Goal: Information Seeking & Learning: Learn about a topic

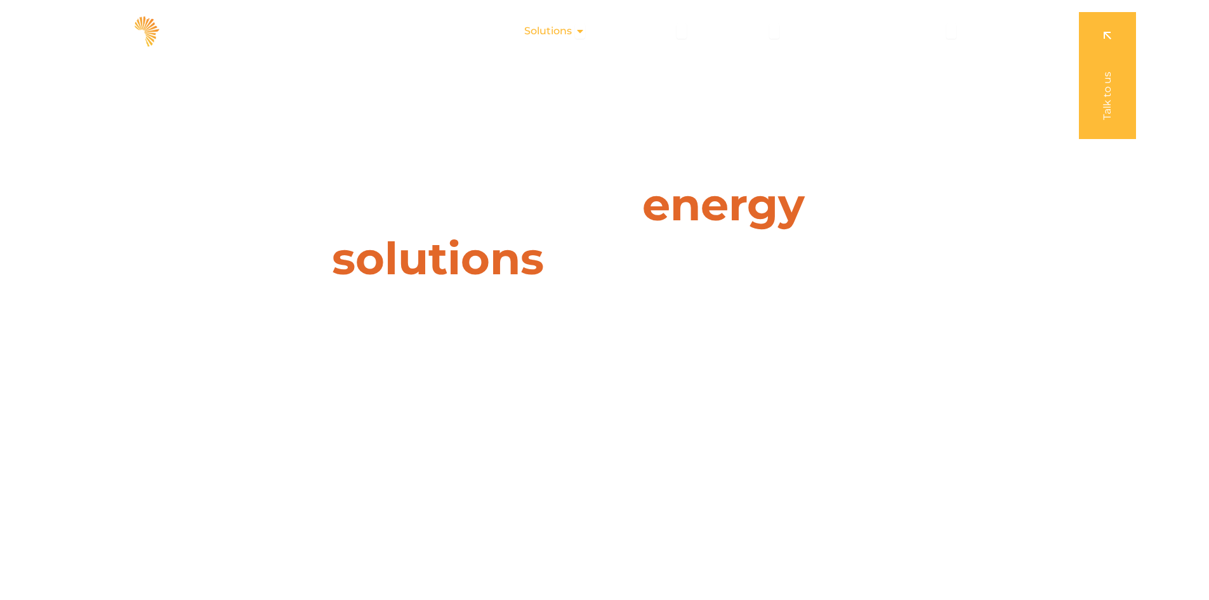
click at [580, 33] on icon "Menu" at bounding box center [580, 31] width 10 height 10
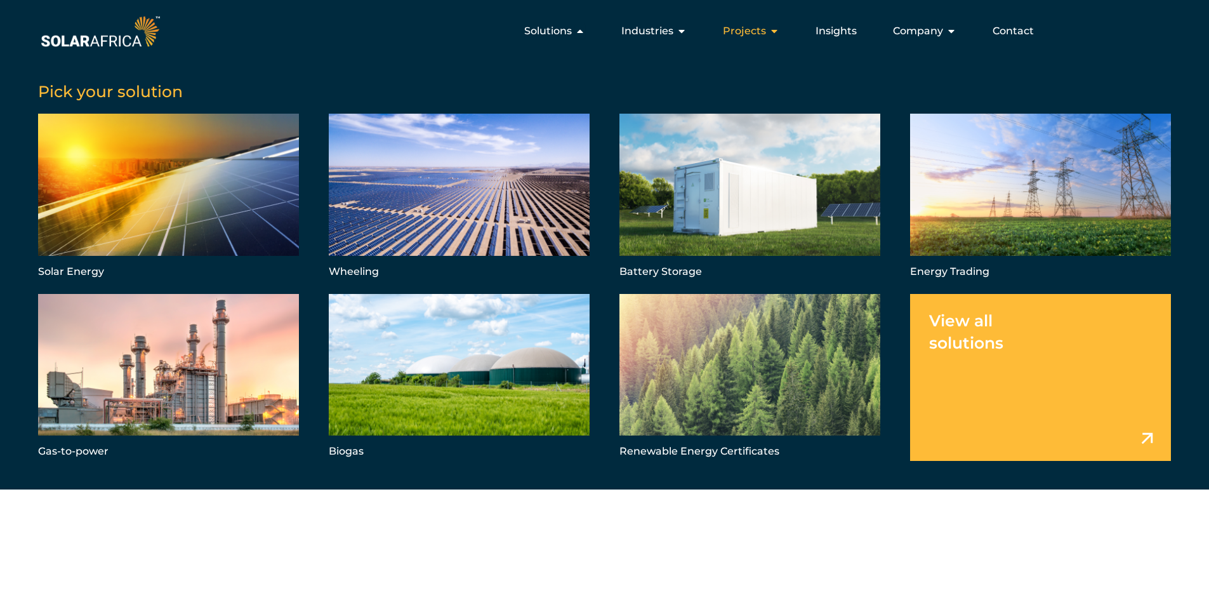
click at [768, 29] on div "Projects Close Projects Open Projects" at bounding box center [750, 30] width 77 height 25
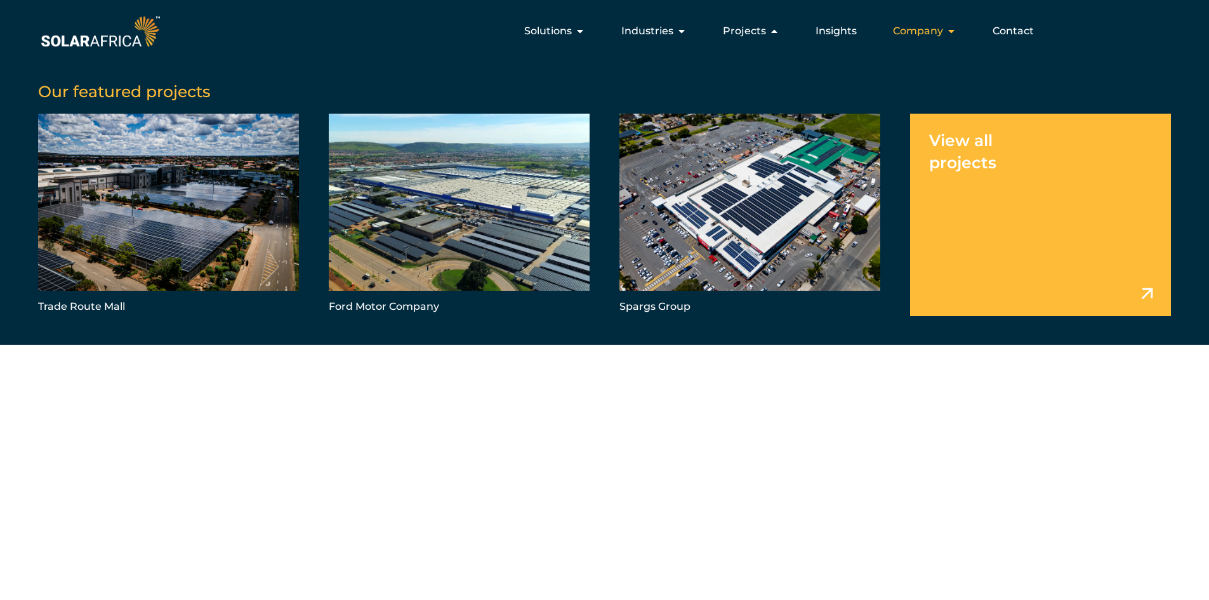
click at [933, 31] on span "Company" at bounding box center [918, 30] width 50 height 15
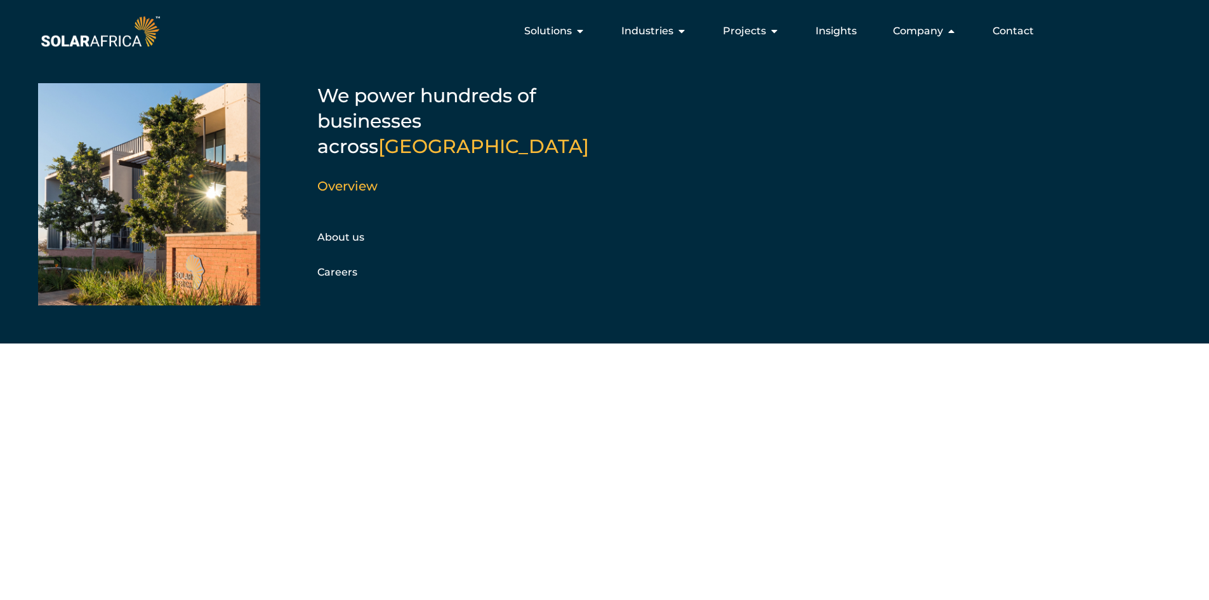
click at [188, 192] on div "Menu" at bounding box center [149, 194] width 222 height 222
click at [343, 231] on link "About us" at bounding box center [340, 237] width 47 height 12
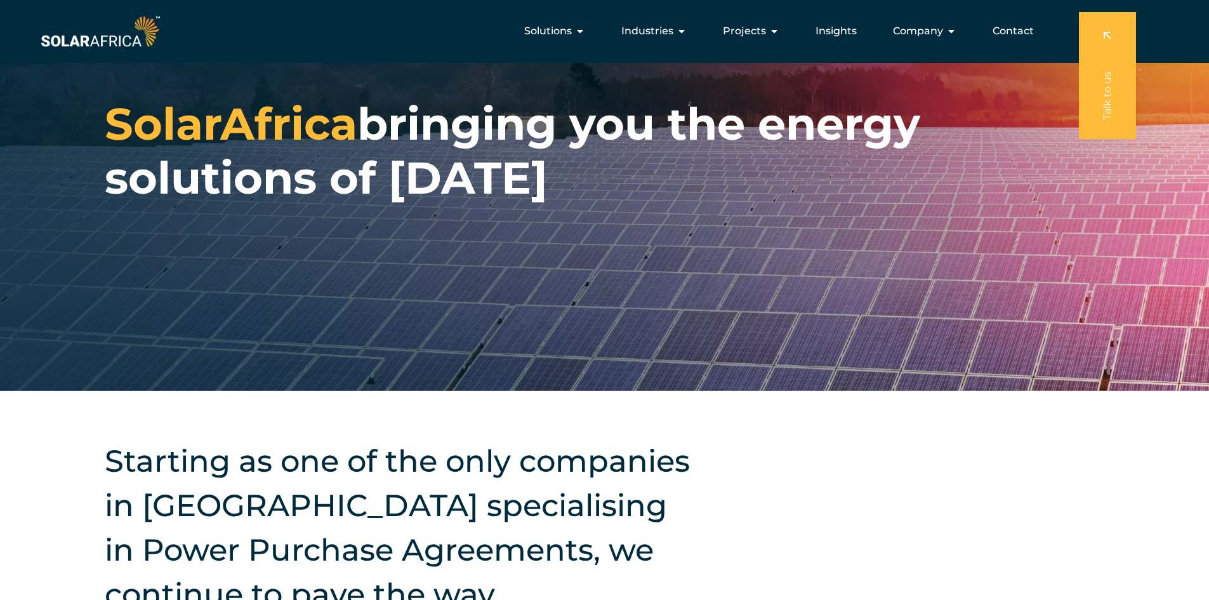
scroll to position [63, 0]
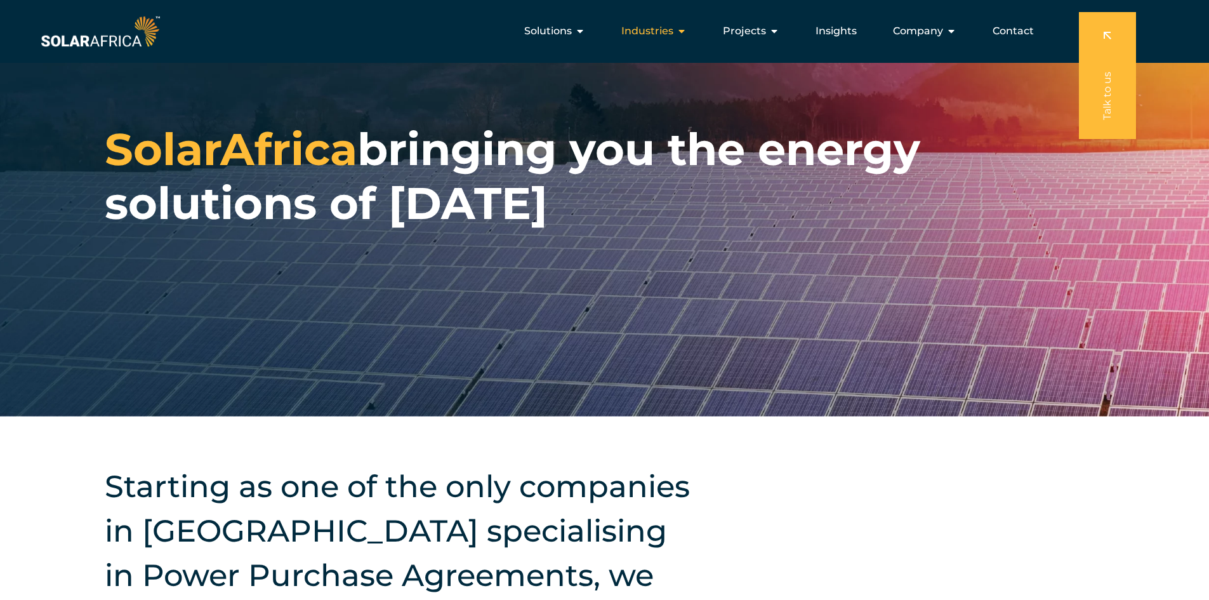
click at [668, 29] on span "Industries" at bounding box center [647, 30] width 52 height 15
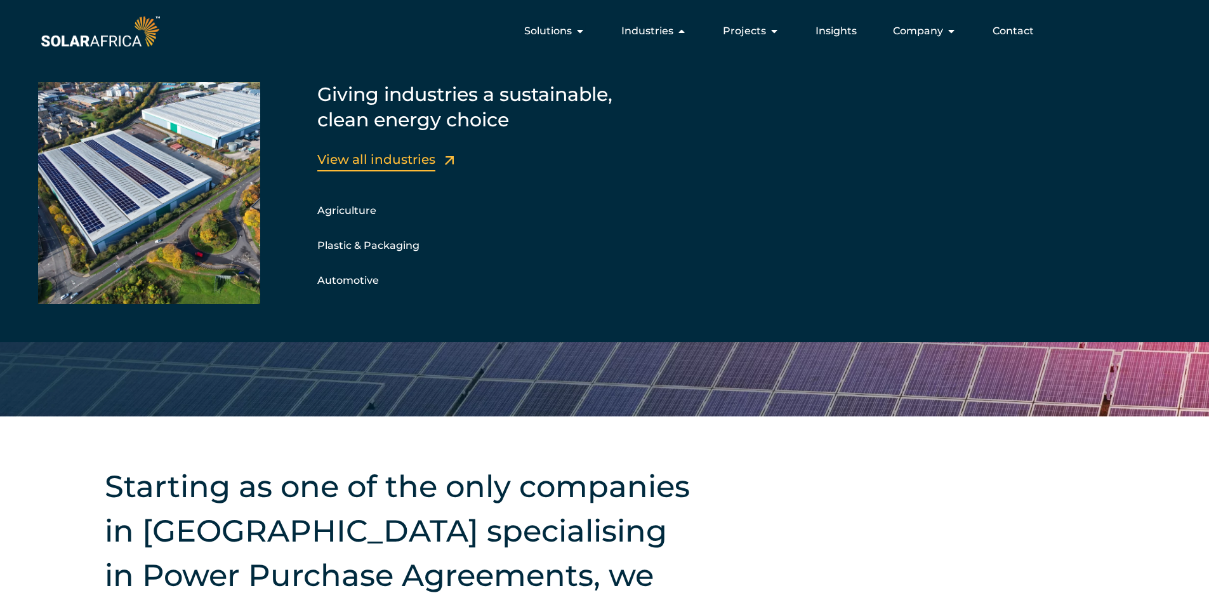
click at [381, 157] on link "View all industries" at bounding box center [376, 159] width 118 height 15
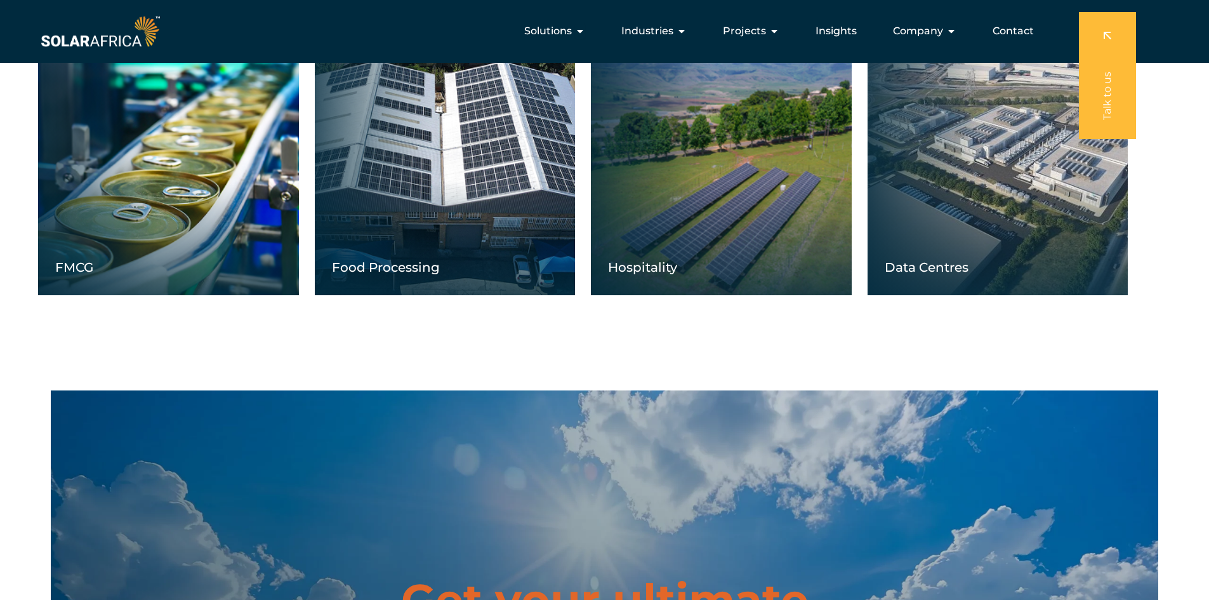
scroll to position [896, 0]
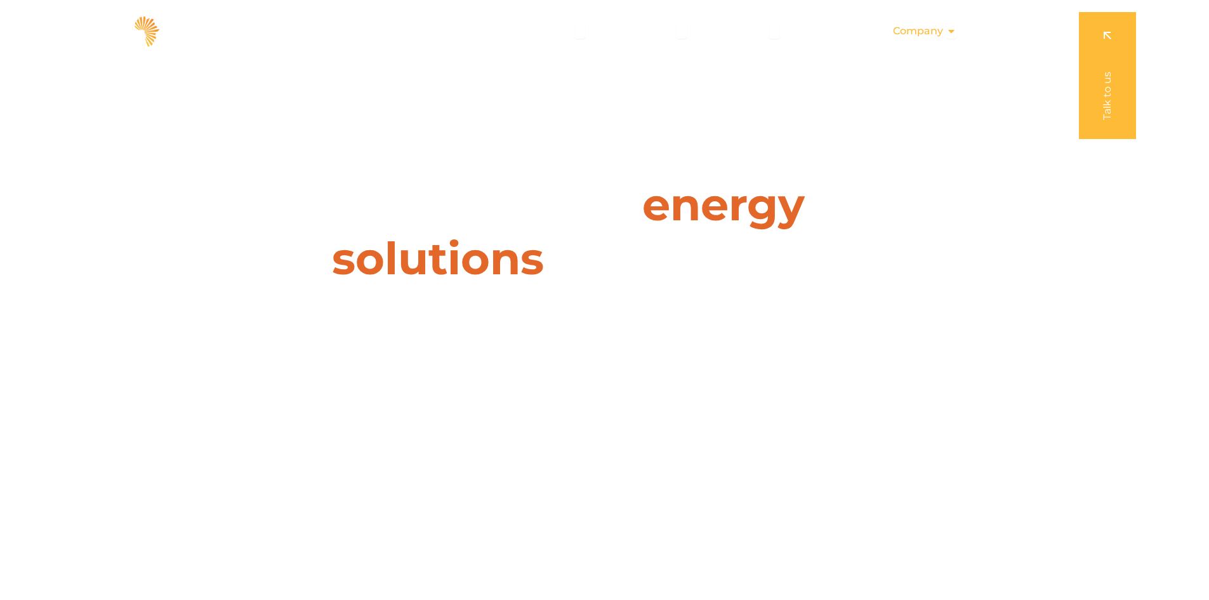
click at [955, 29] on icon "Menu" at bounding box center [951, 31] width 10 height 10
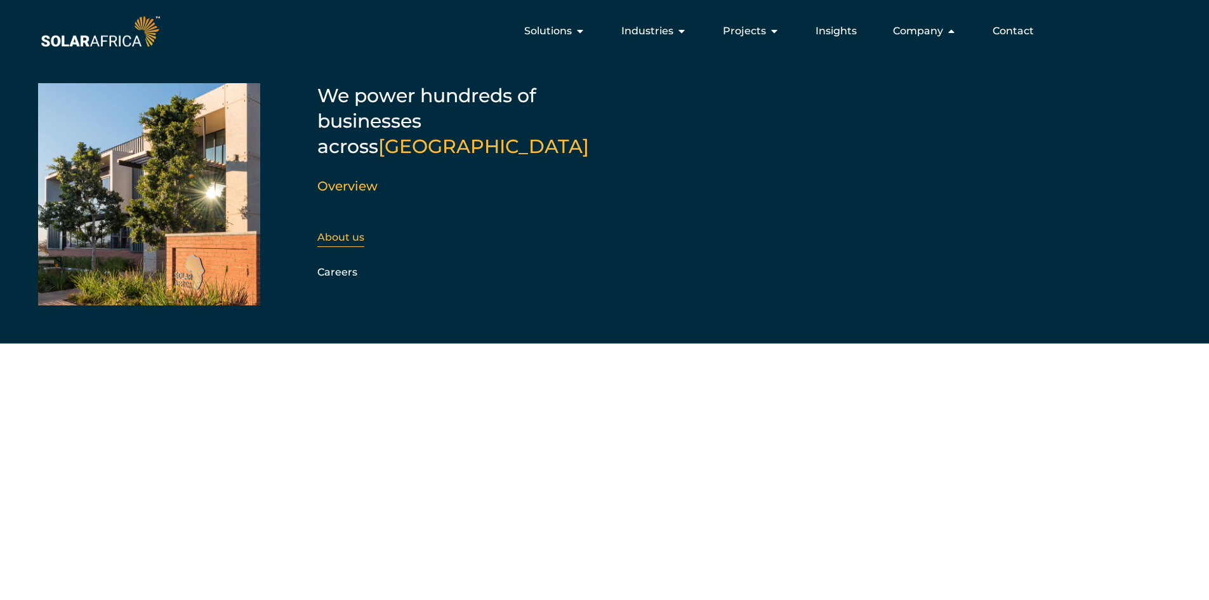
click at [333, 231] on link "About us" at bounding box center [340, 237] width 47 height 12
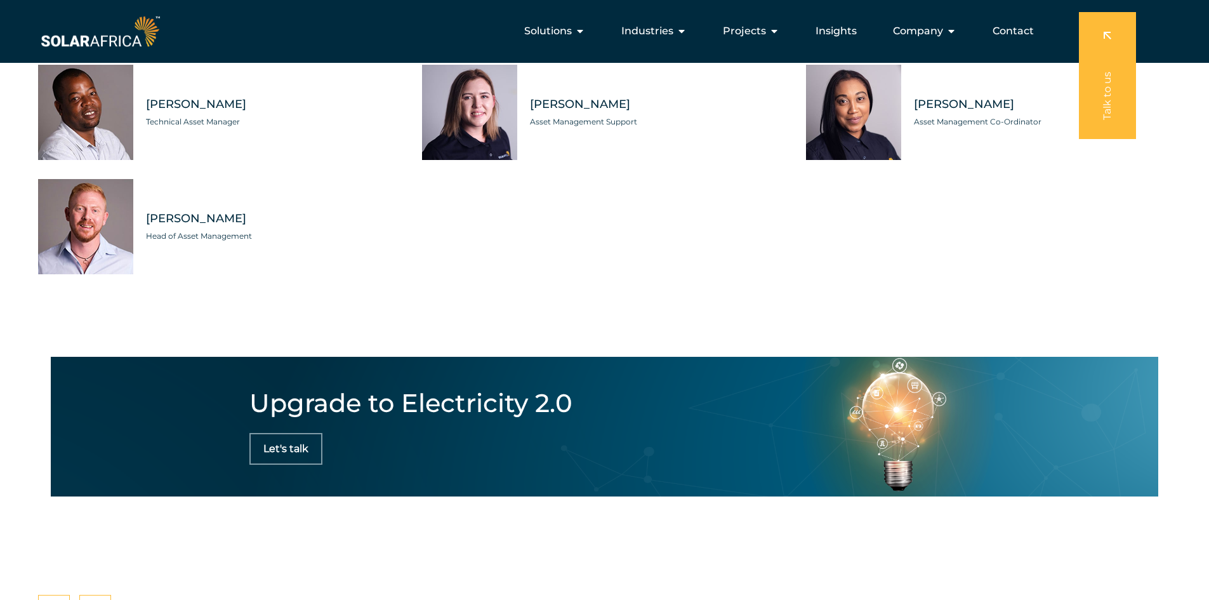
scroll to position [3569, 0]
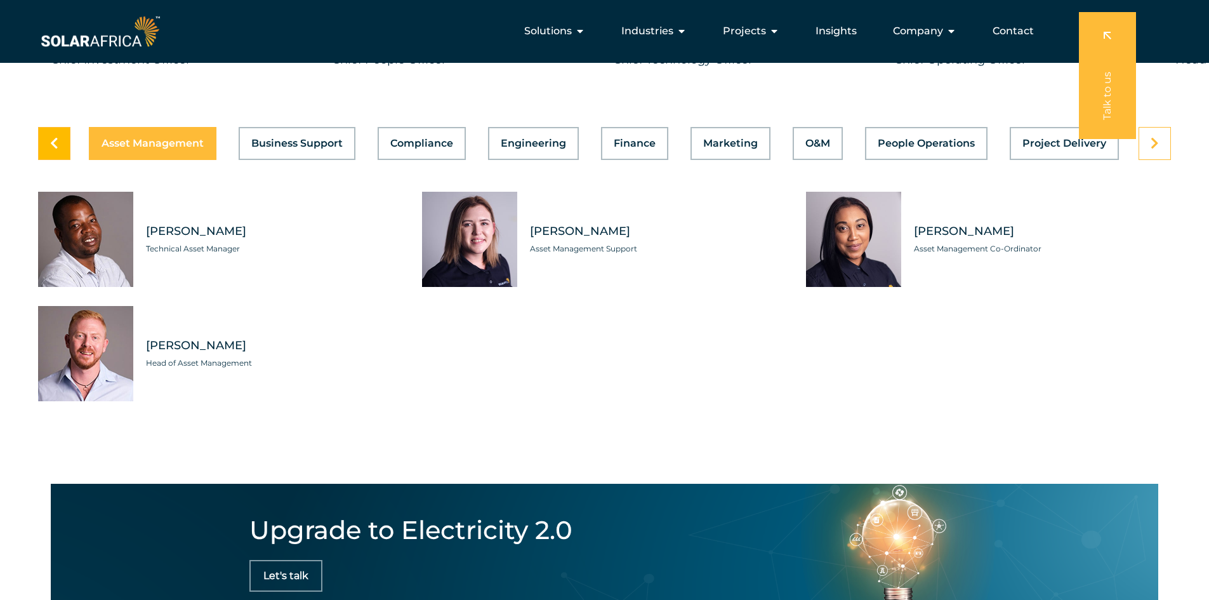
click at [61, 138] on link at bounding box center [54, 143] width 32 height 33
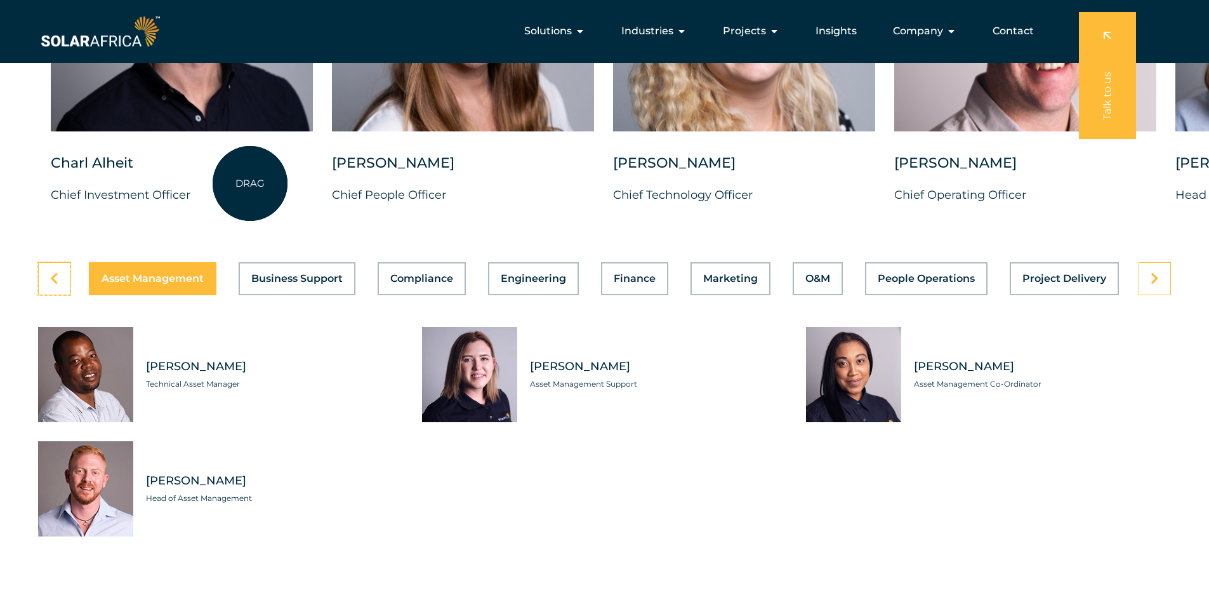
scroll to position [3315, 0]
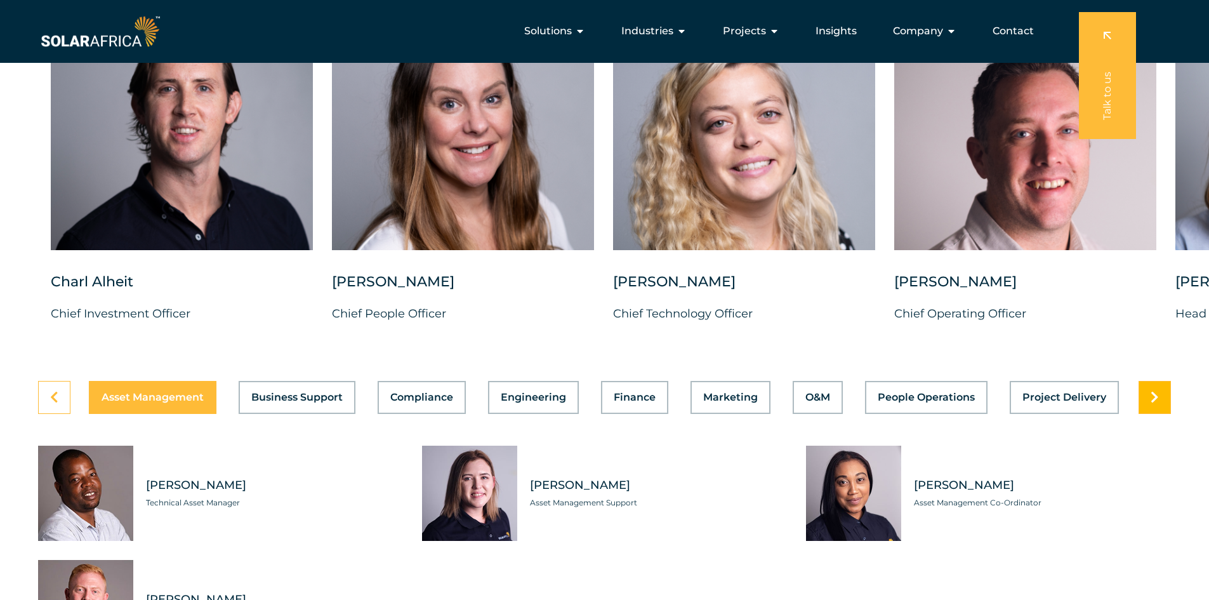
click at [1160, 390] on link at bounding box center [1154, 397] width 32 height 33
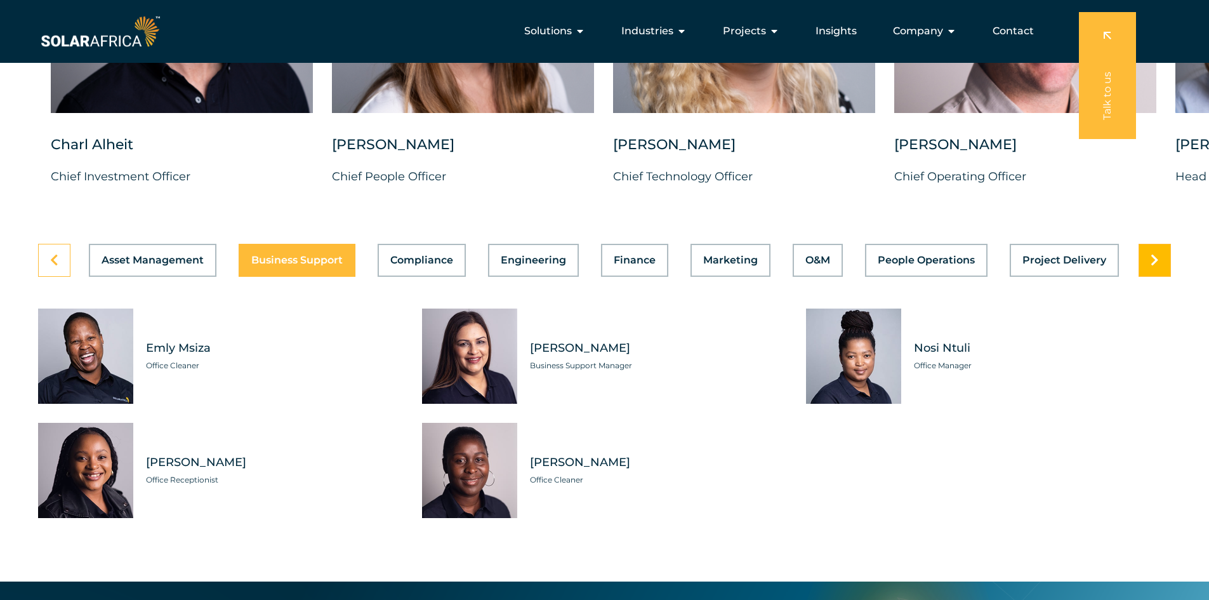
scroll to position [3379, 0]
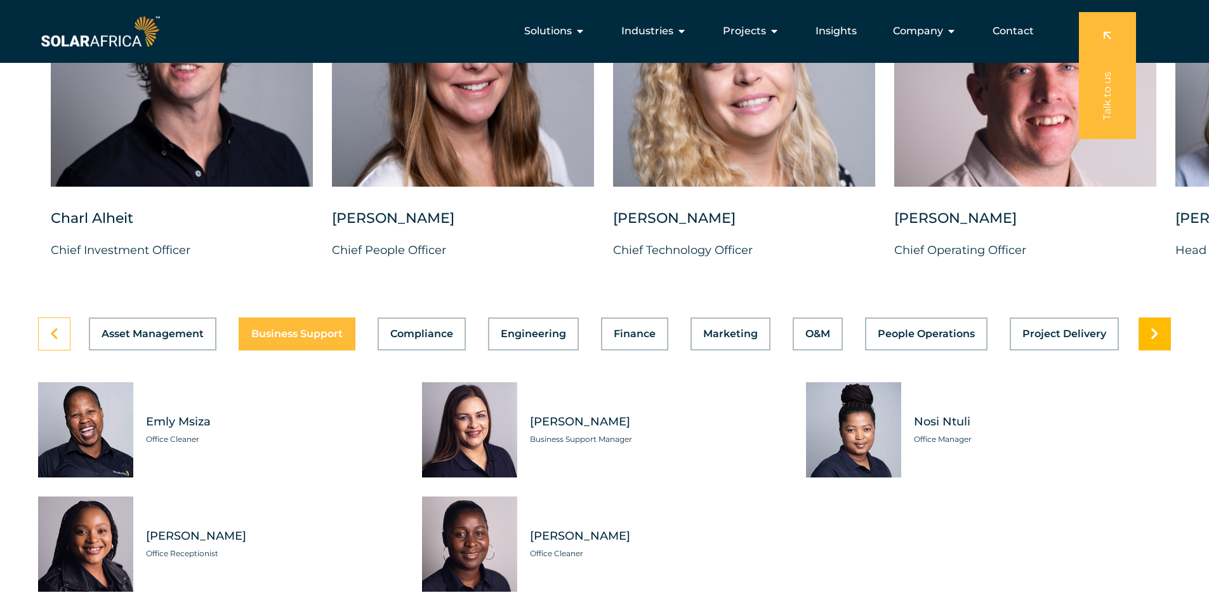
click at [1162, 325] on link at bounding box center [1154, 333] width 32 height 33
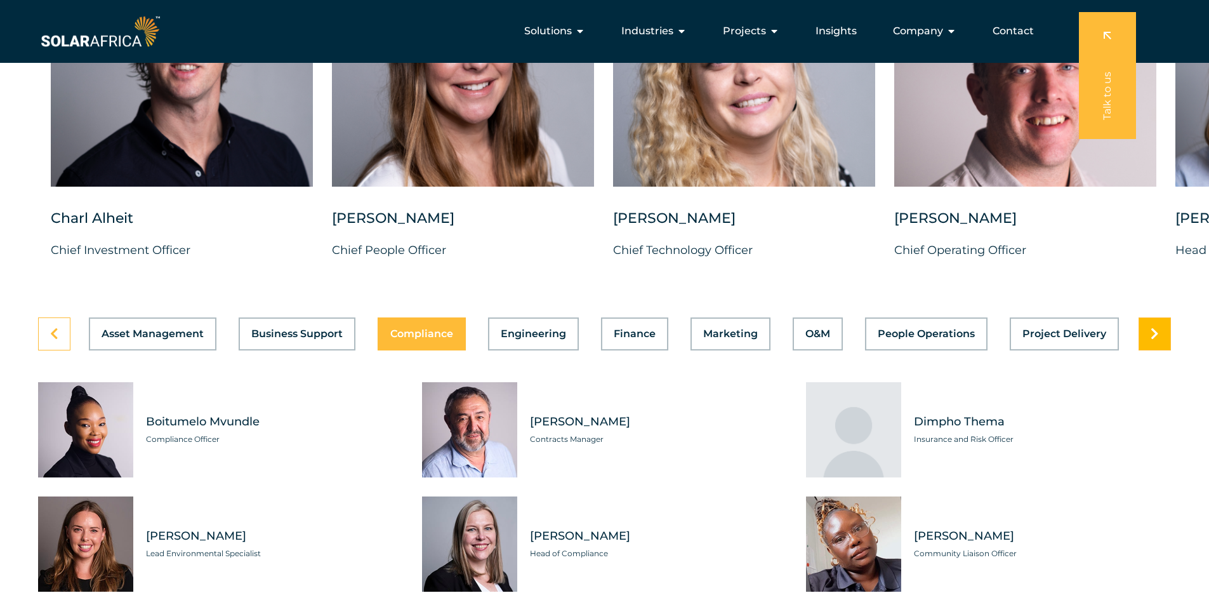
click at [1160, 317] on link at bounding box center [1154, 333] width 32 height 33
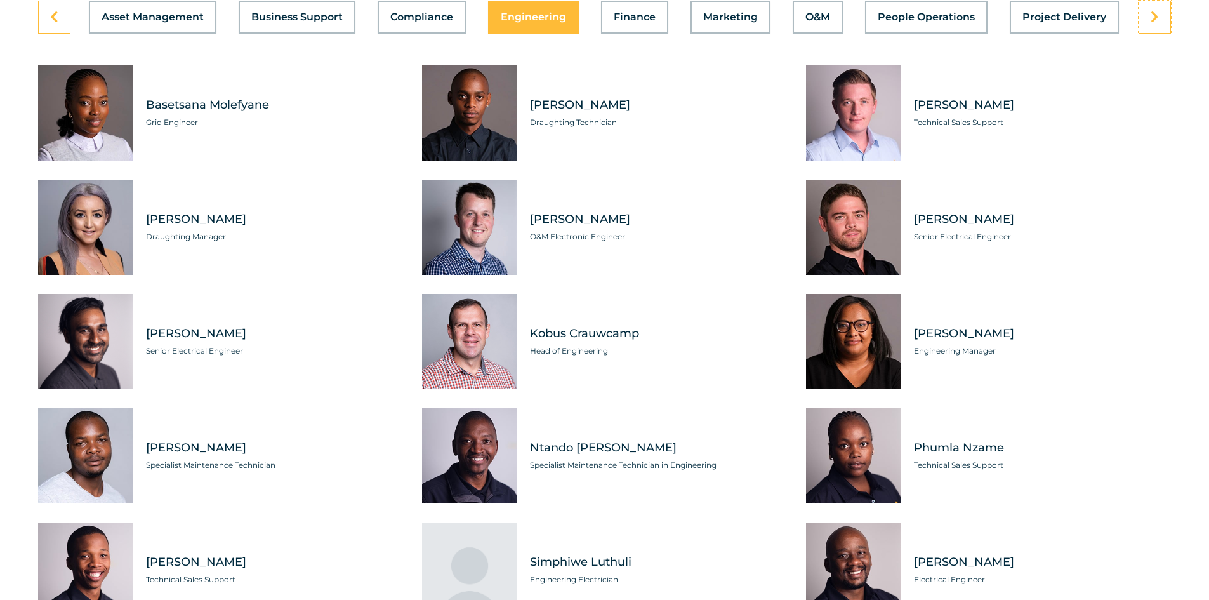
scroll to position [3696, 0]
drag, startPoint x: 188, startPoint y: 96, endPoint x: 266, endPoint y: 98, distance: 78.7
click at [266, 98] on span "Basetsana Molefyane" at bounding box center [274, 104] width 257 height 16
copy span "Basetsana Molefyane"
drag, startPoint x: 147, startPoint y: 324, endPoint x: 234, endPoint y: 323, distance: 86.9
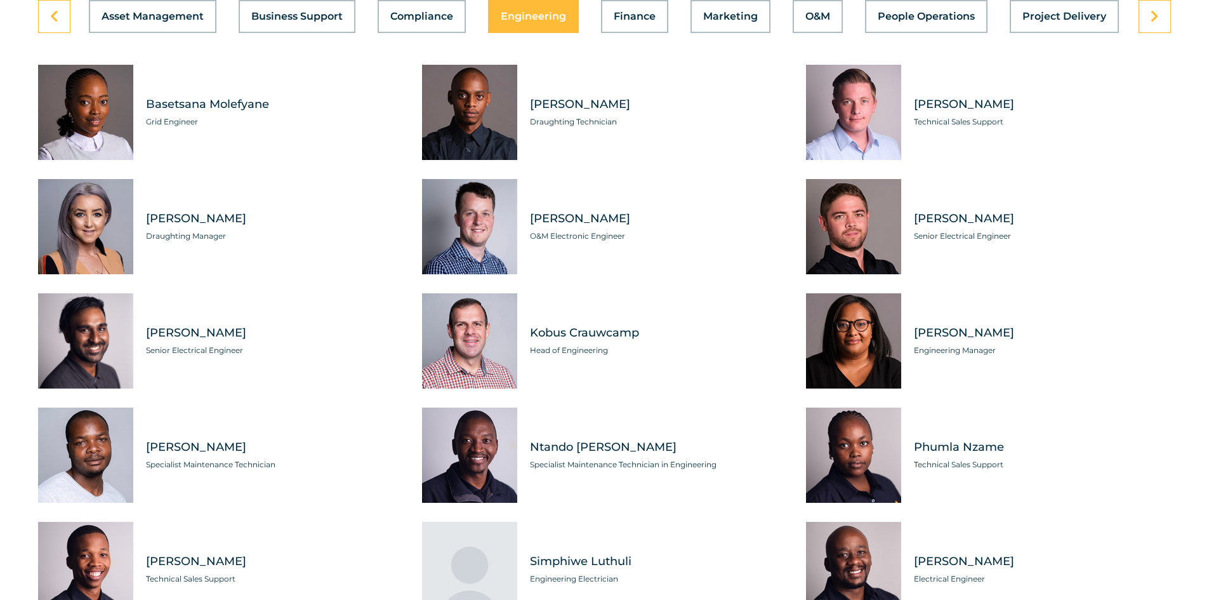
click at [234, 325] on span "[PERSON_NAME]" at bounding box center [274, 333] width 257 height 16
copy span "[PERSON_NAME]"
drag, startPoint x: 528, startPoint y: 324, endPoint x: 640, endPoint y: 322, distance: 111.7
click at [640, 322] on div "[PERSON_NAME] Crauwcamp Head of Engineering" at bounding box center [652, 340] width 270 height 95
copy span "Kobus Crauwcamp"
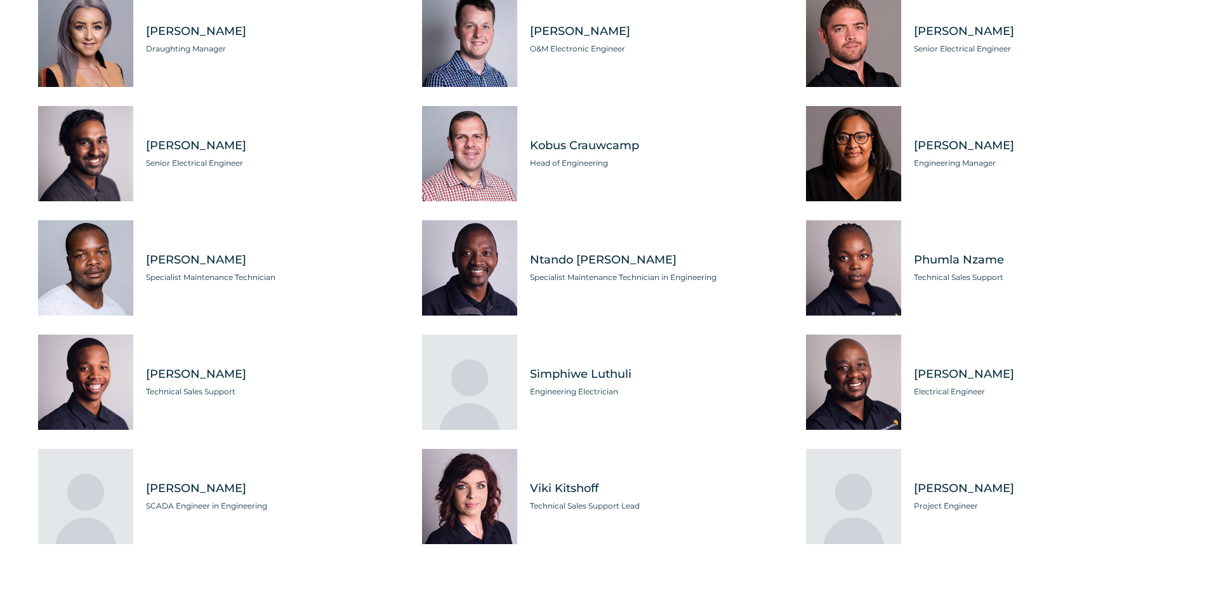
scroll to position [3886, 0]
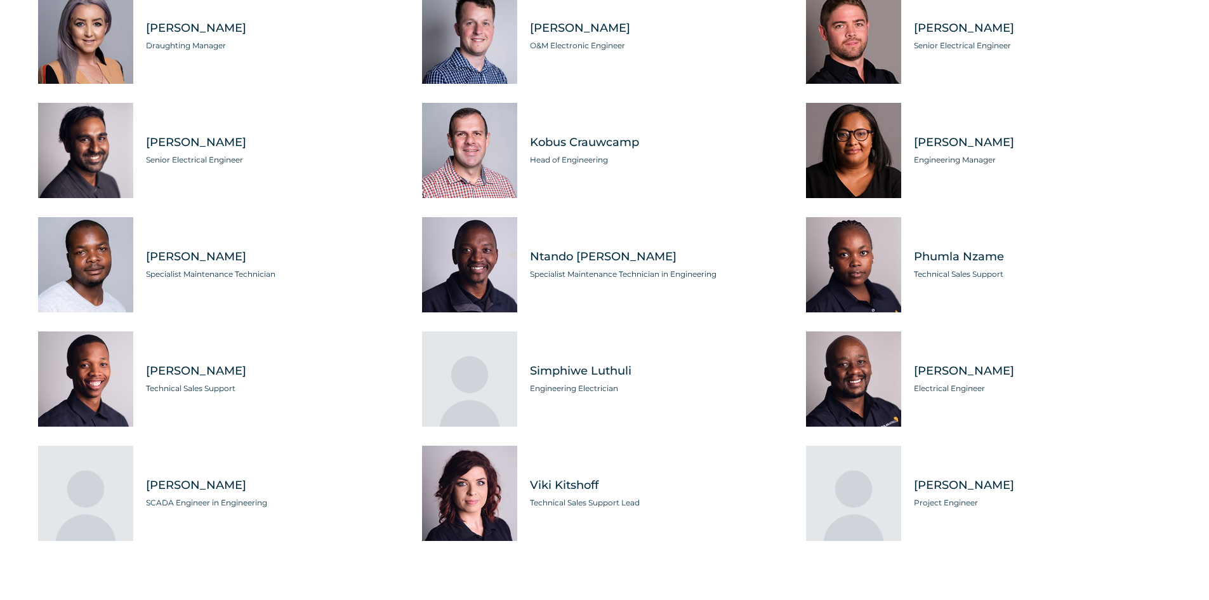
copy span "Kobus Crauwcamp"
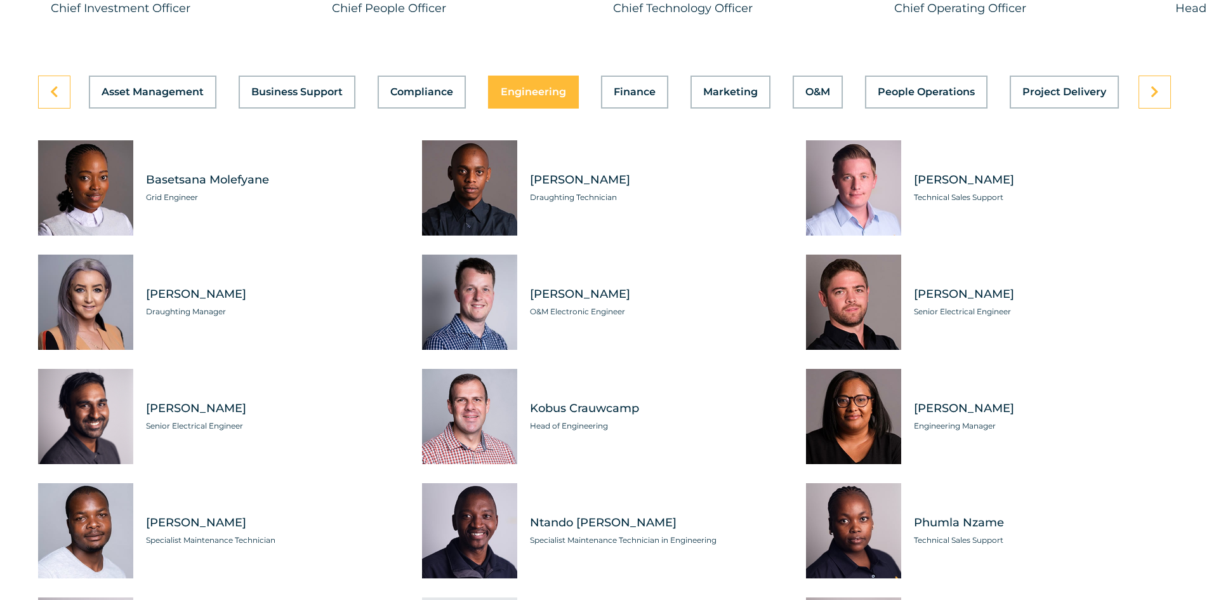
scroll to position [3760, 0]
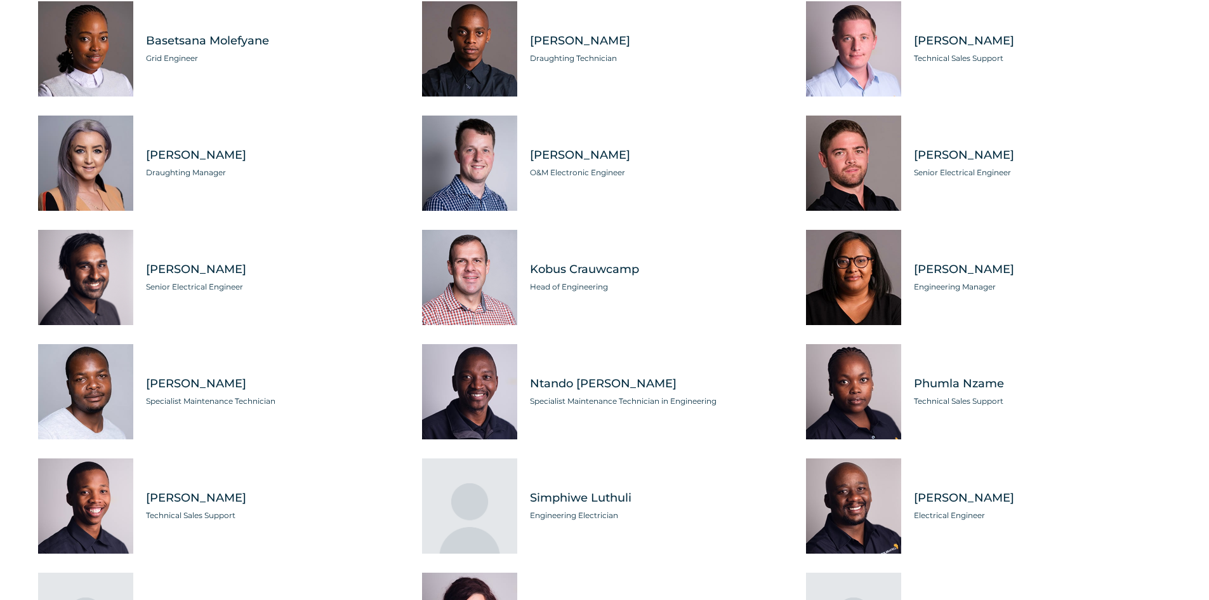
drag, startPoint x: 1039, startPoint y: 147, endPoint x: 912, endPoint y: 147, distance: 127.5
click at [912, 147] on div "[PERSON_NAME] Senior Electrical Engineer" at bounding box center [1036, 162] width 270 height 95
copy span "[PERSON_NAME]"
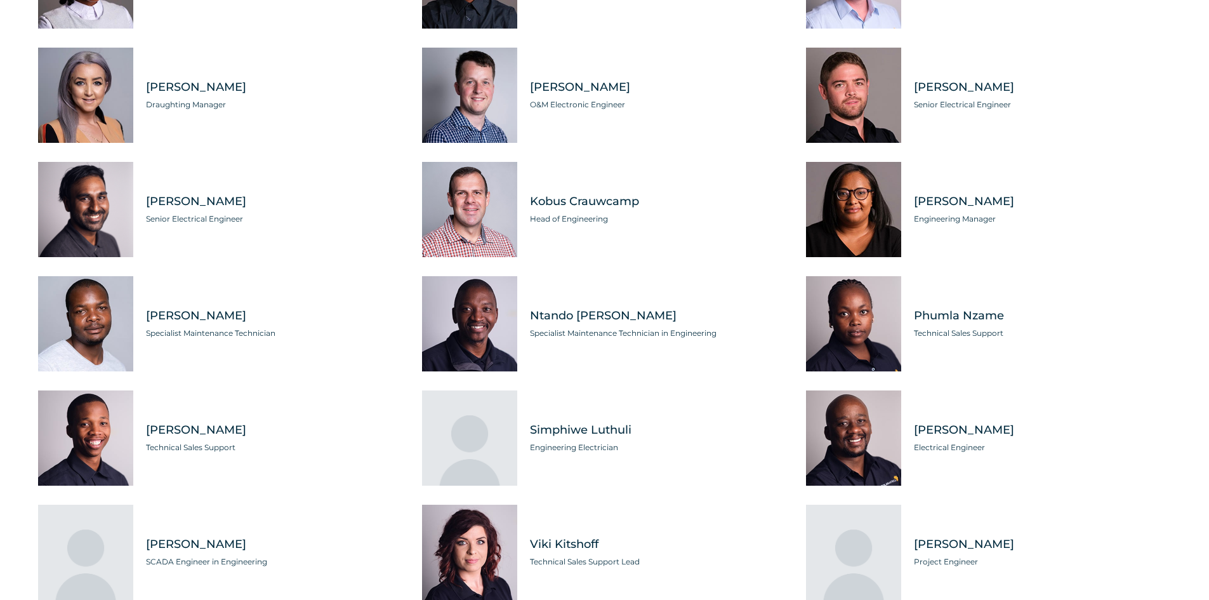
scroll to position [3950, 0]
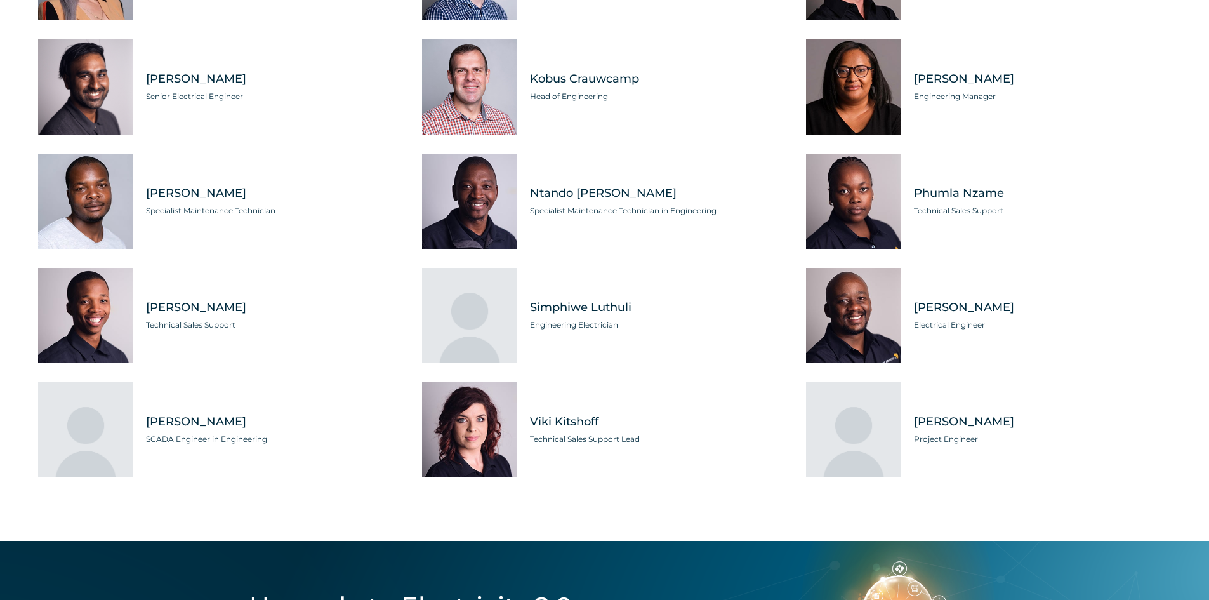
drag, startPoint x: 1003, startPoint y: 298, endPoint x: 914, endPoint y: 300, distance: 88.9
click at [914, 300] on span "[PERSON_NAME]" at bounding box center [1042, 307] width 257 height 16
copy span "[PERSON_NAME]"
drag, startPoint x: 1018, startPoint y: 412, endPoint x: 917, endPoint y: 419, distance: 101.1
click at [917, 419] on span "[PERSON_NAME]" at bounding box center [1042, 422] width 257 height 16
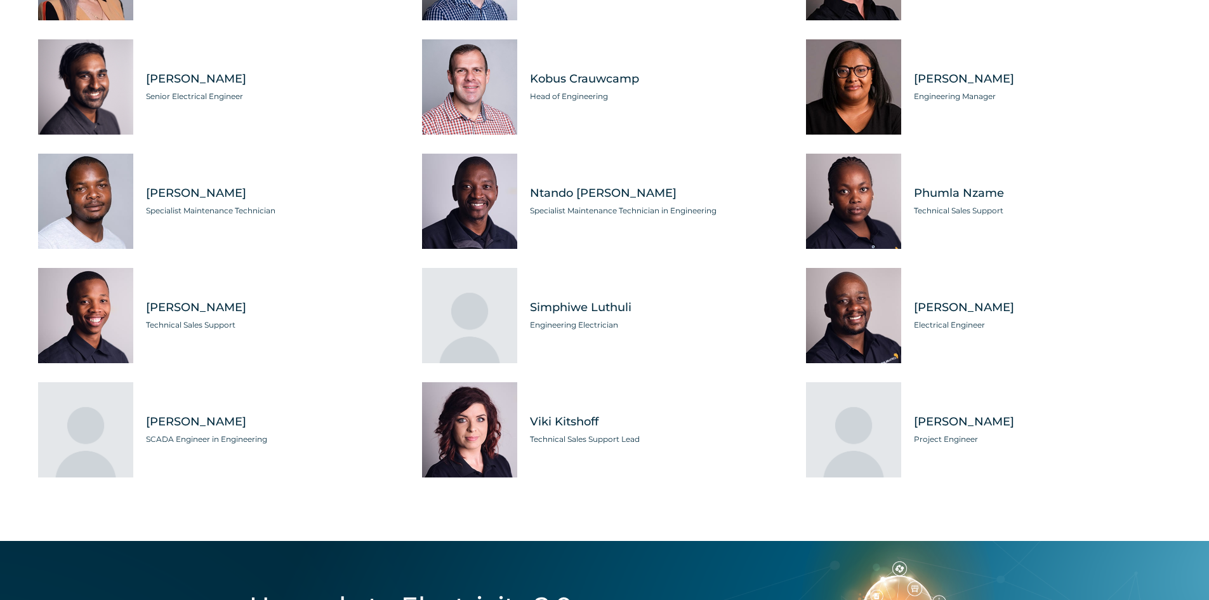
copy span "[PERSON_NAME]"
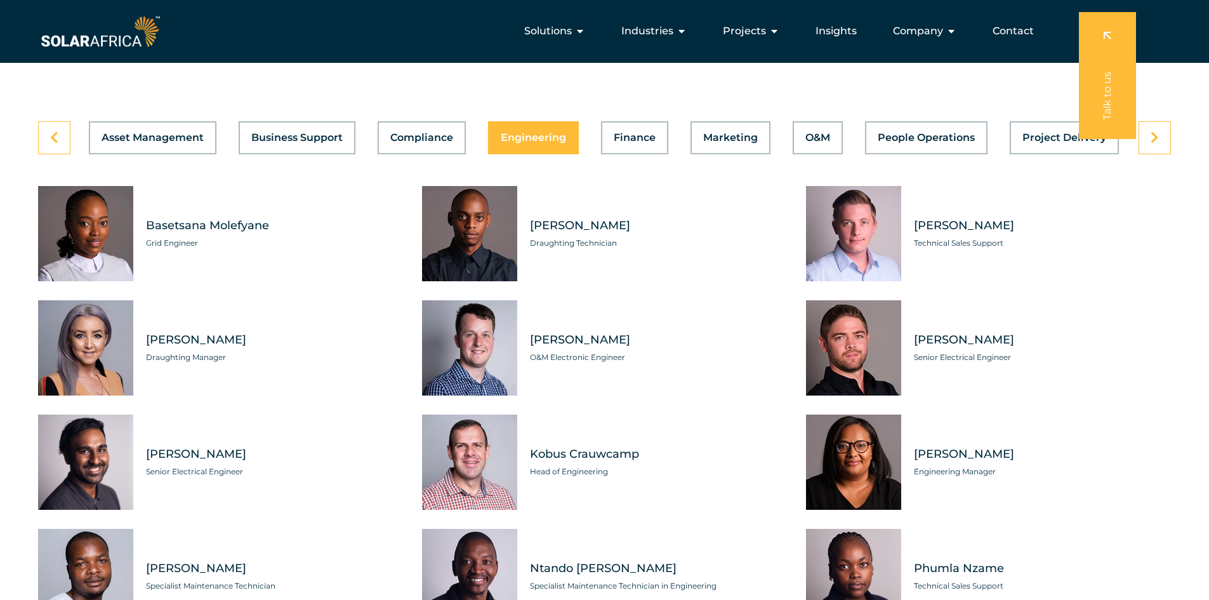
scroll to position [3569, 0]
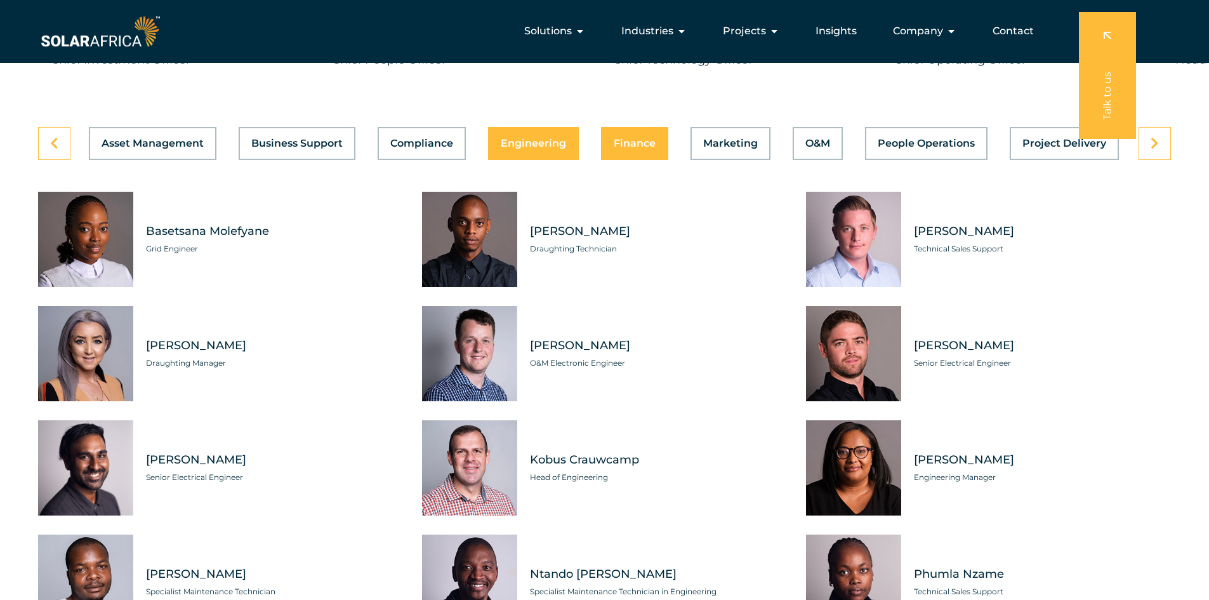
click at [627, 138] on span "Finance" at bounding box center [634, 143] width 42 height 10
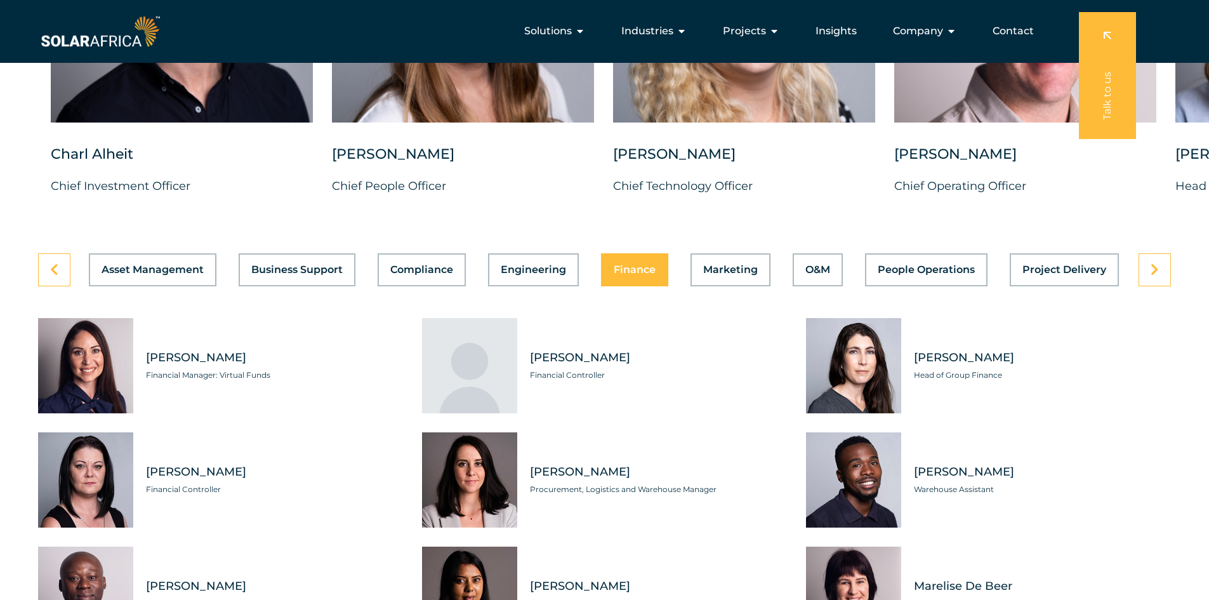
scroll to position [3442, 0]
click at [747, 265] on span "Marketing" at bounding box center [730, 270] width 55 height 10
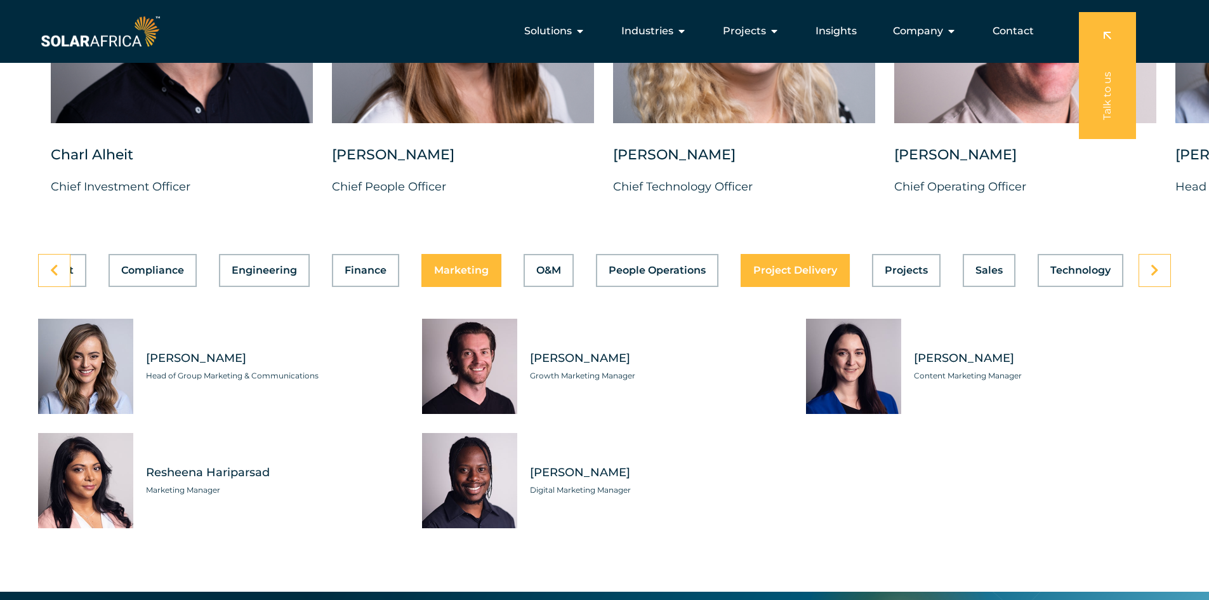
scroll to position [0, 270]
click at [556, 265] on span "O&M" at bounding box center [547, 270] width 25 height 10
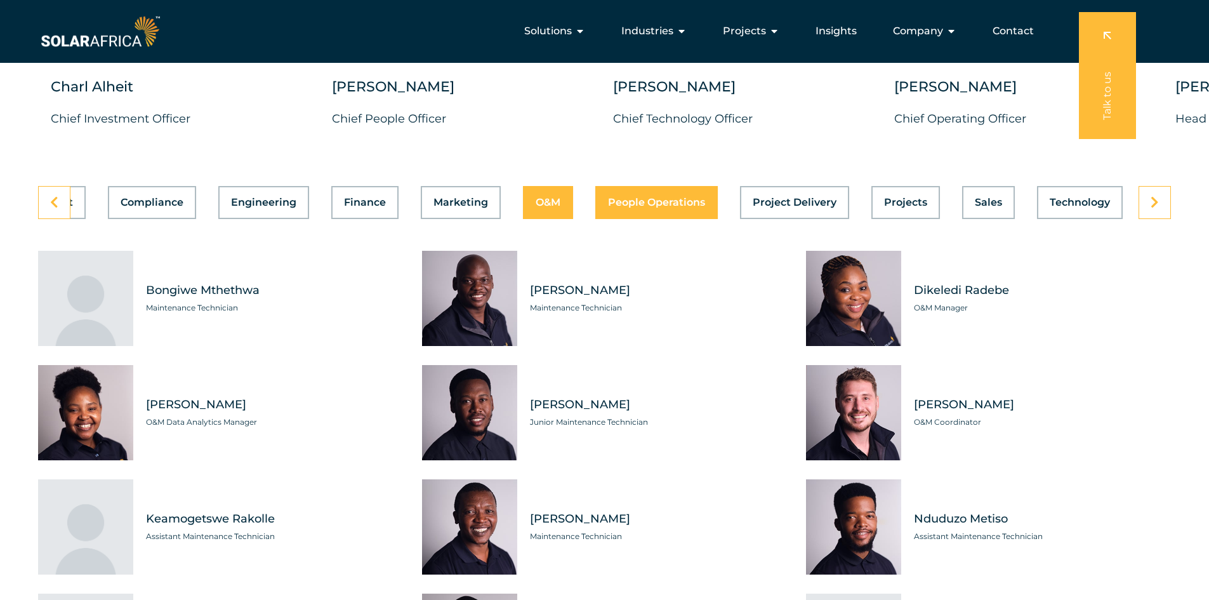
scroll to position [3506, 0]
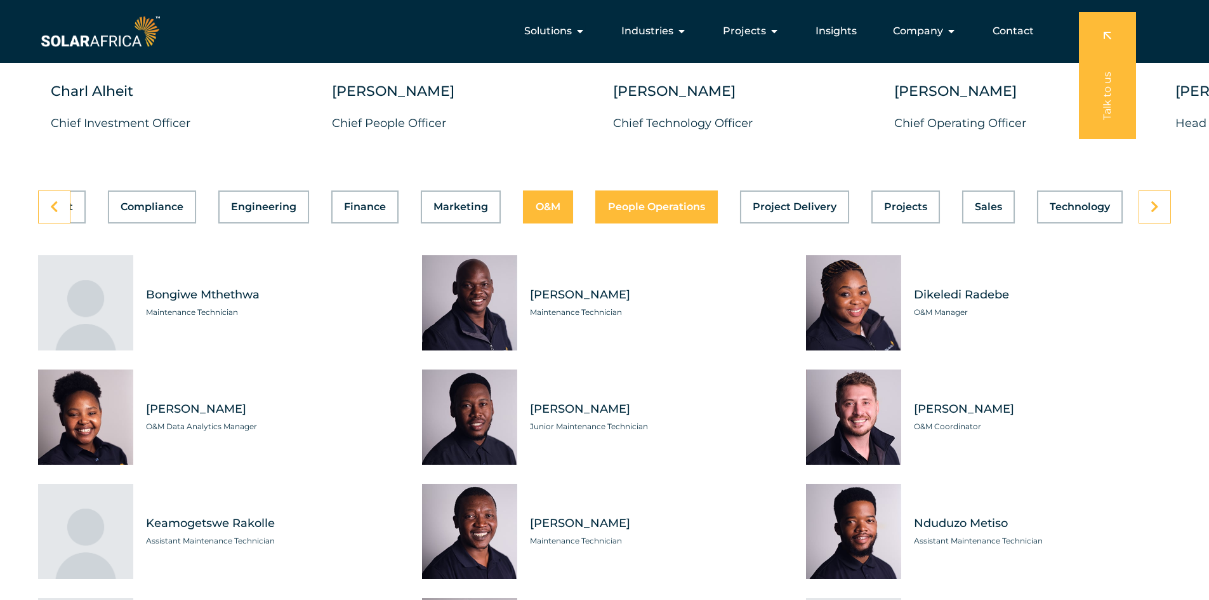
click at [678, 202] on span "People Operations" at bounding box center [656, 207] width 97 height 10
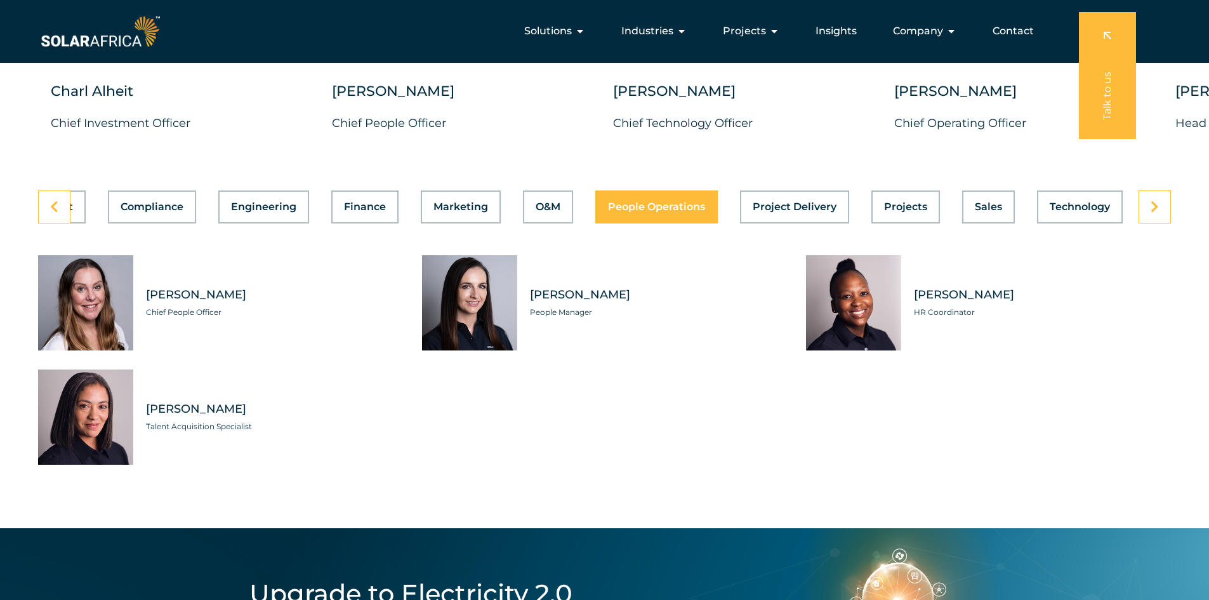
scroll to position [0, 270]
click at [803, 202] on span "Project Delivery" at bounding box center [794, 207] width 84 height 10
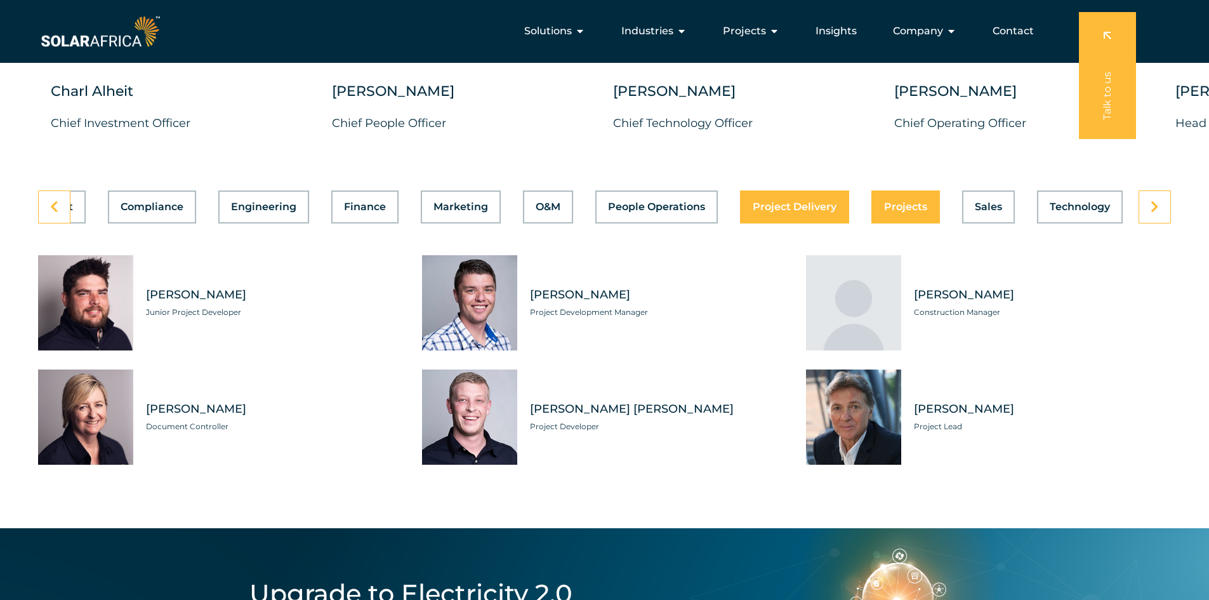
click at [908, 202] on span "Projects" at bounding box center [905, 207] width 43 height 10
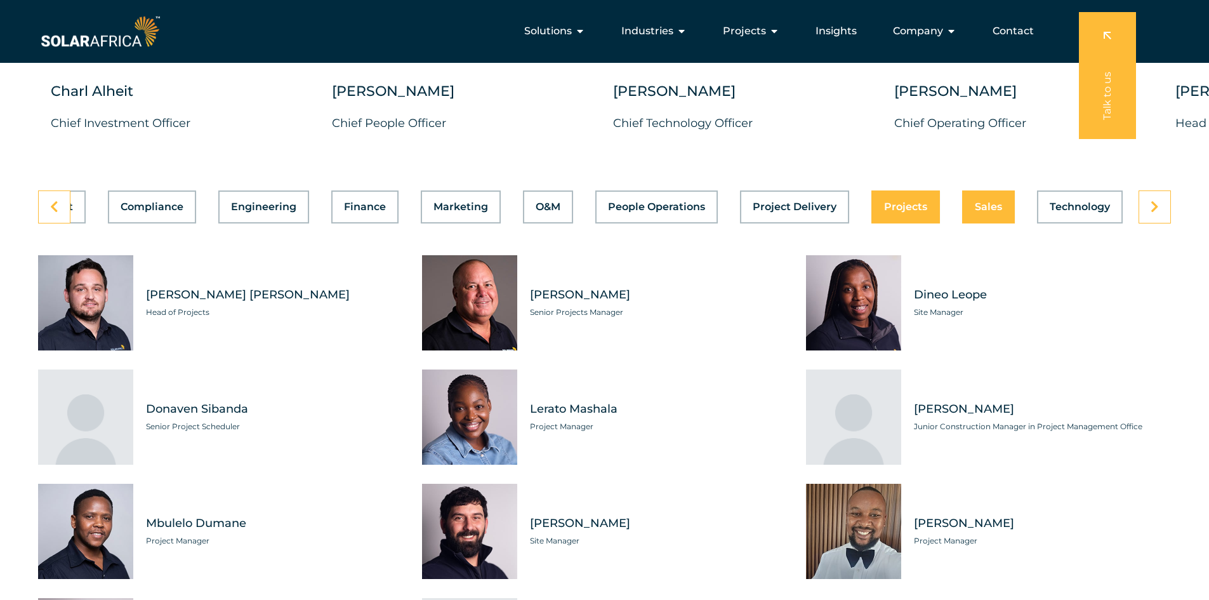
click at [999, 202] on span "Sales" at bounding box center [987, 207] width 27 height 10
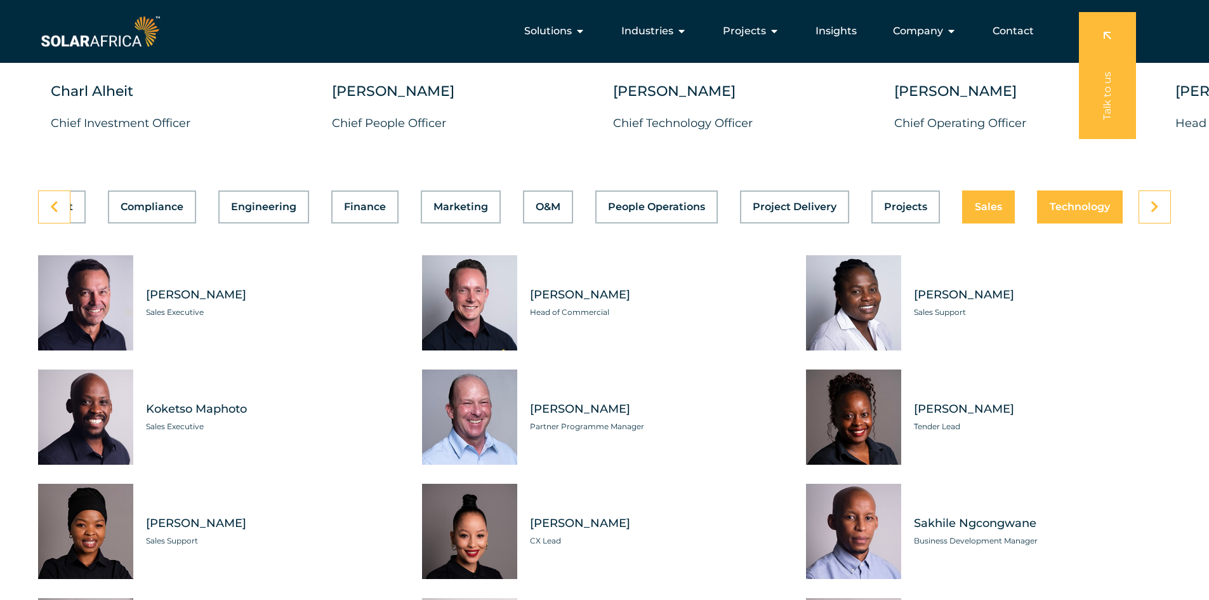
click at [1059, 202] on span "Technology" at bounding box center [1079, 207] width 60 height 10
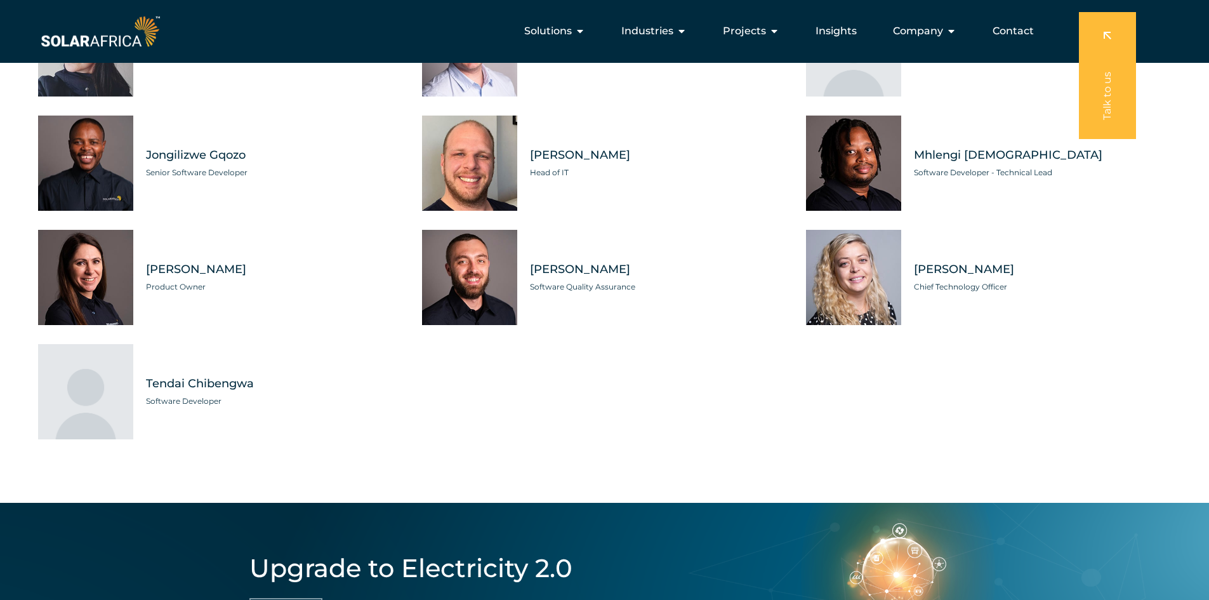
scroll to position [3442, 0]
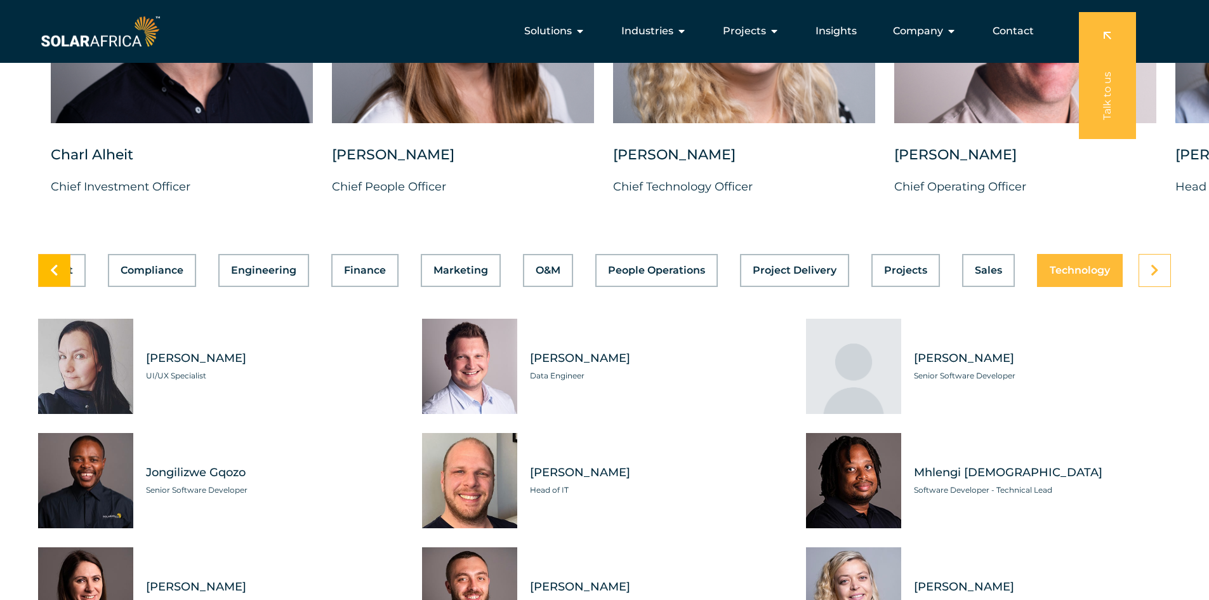
click at [52, 264] on icon at bounding box center [54, 270] width 8 height 13
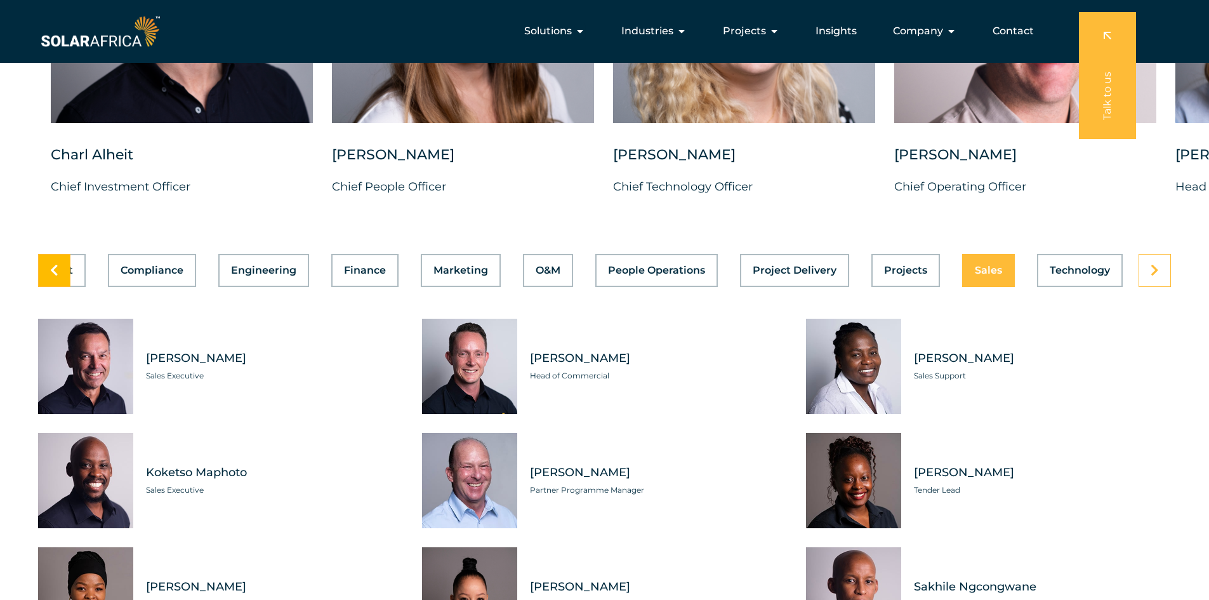
click at [52, 264] on icon at bounding box center [54, 270] width 8 height 13
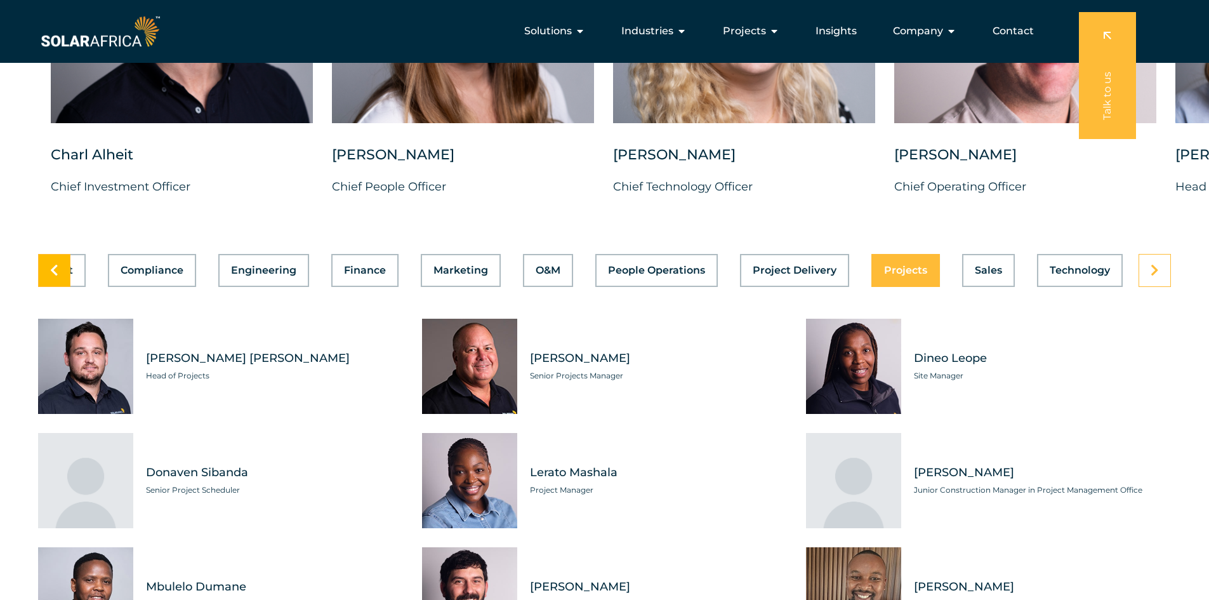
click at [52, 264] on icon at bounding box center [54, 270] width 8 height 13
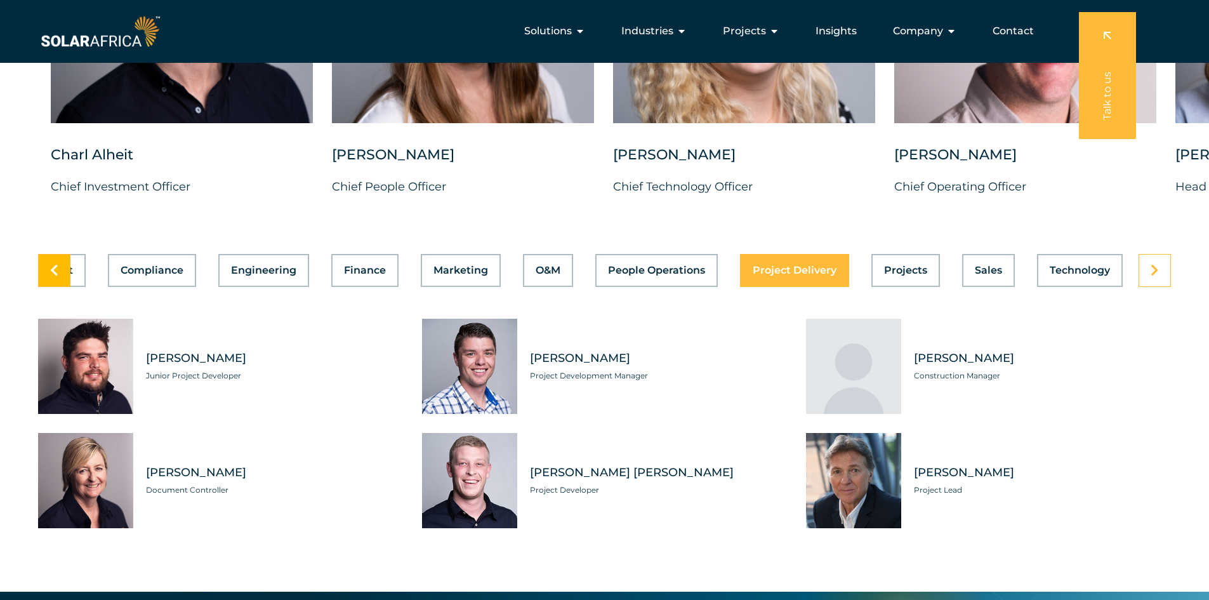
scroll to position [0, 270]
click at [273, 265] on span "Engineering" at bounding box center [263, 270] width 65 height 10
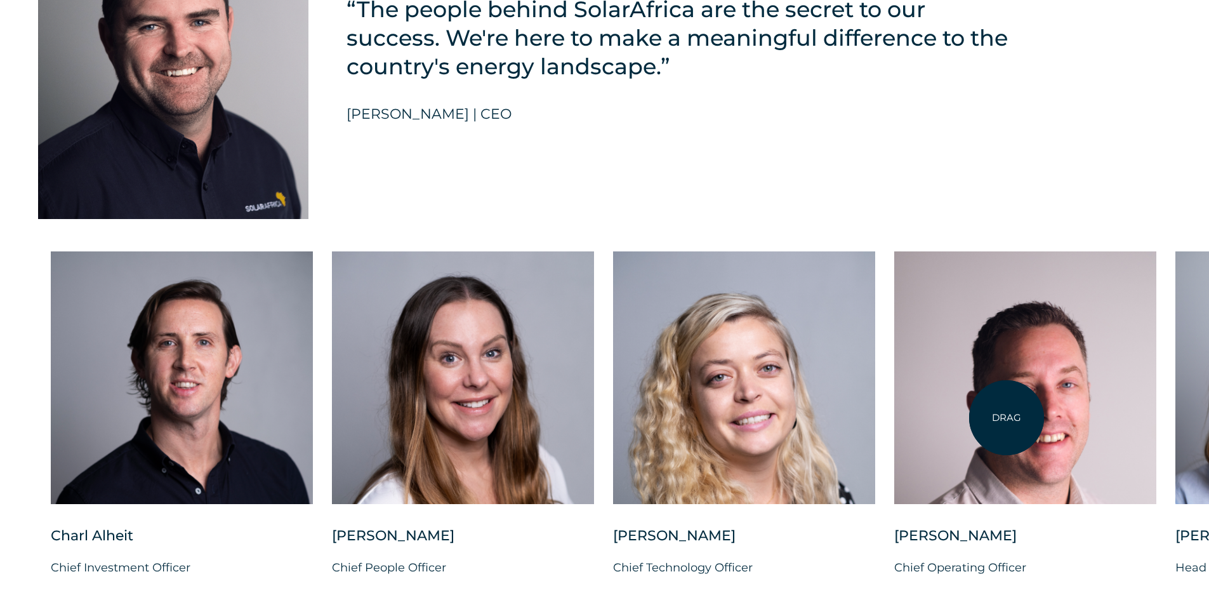
scroll to position [3252, 0]
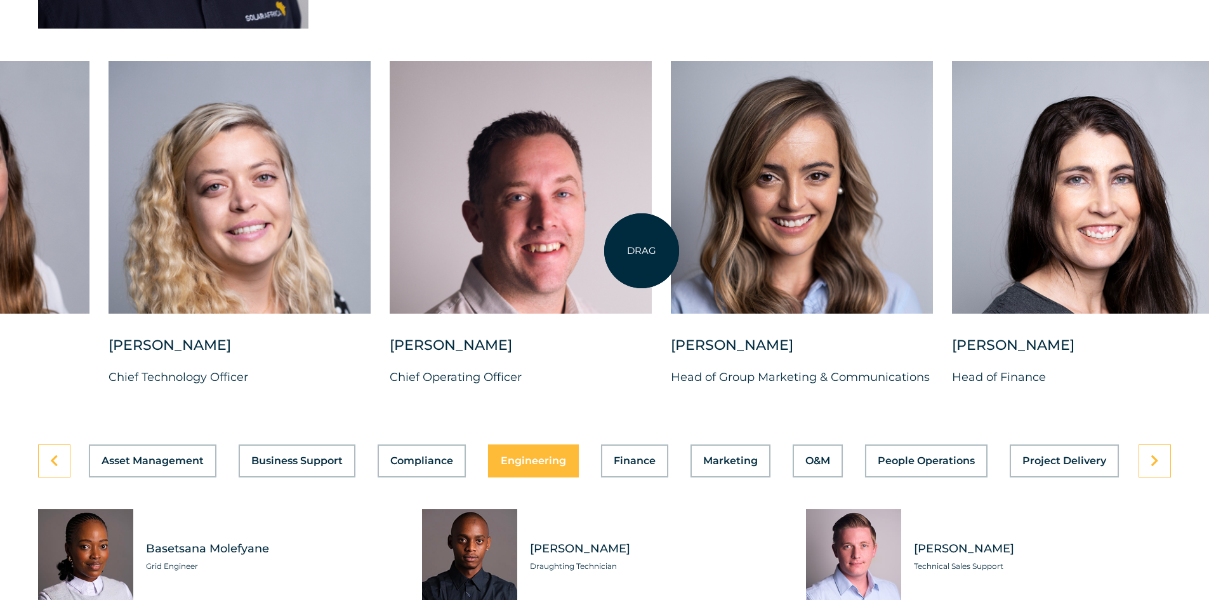
drag, startPoint x: 1138, startPoint y: 241, endPoint x: 615, endPoint y: 250, distance: 522.2
click at [615, 250] on div at bounding box center [521, 187] width 262 height 252
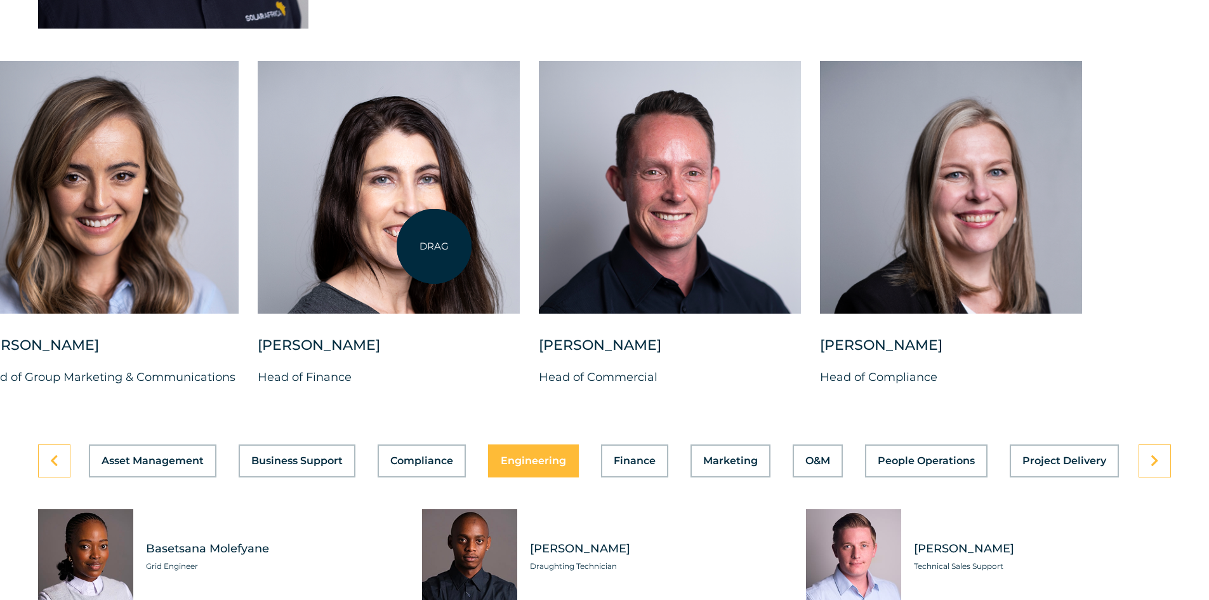
drag, startPoint x: 1070, startPoint y: 229, endPoint x: 411, endPoint y: 242, distance: 659.3
click at [405, 246] on div at bounding box center [389, 187] width 262 height 252
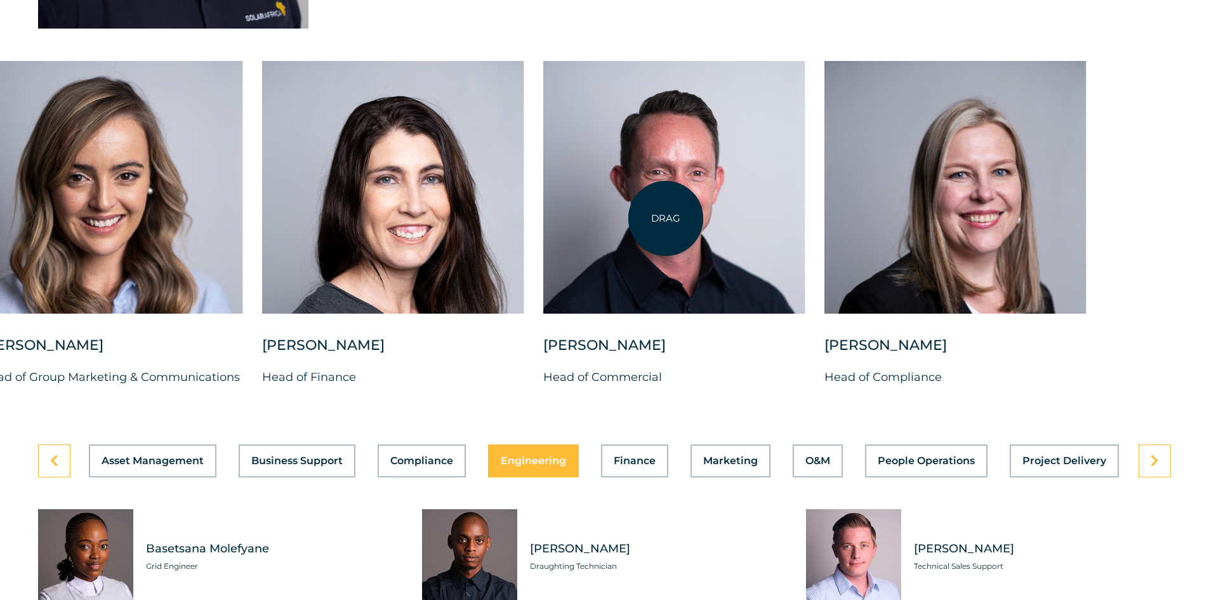
drag, startPoint x: 1016, startPoint y: 207, endPoint x: 636, endPoint y: 218, distance: 380.2
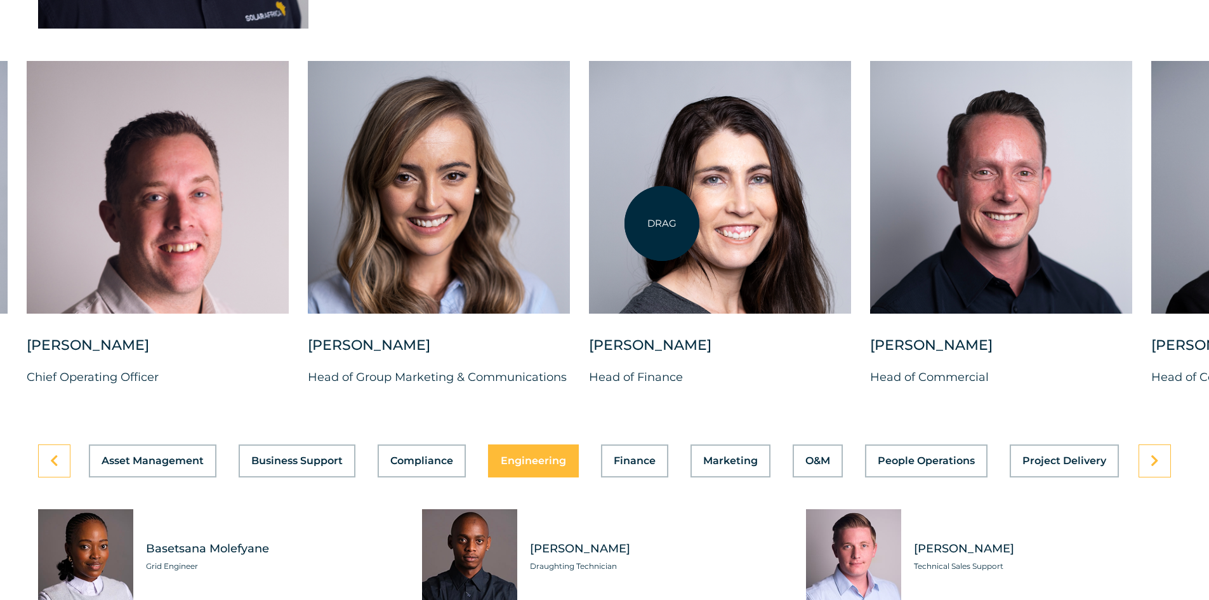
drag, startPoint x: 405, startPoint y: 213, endPoint x: 616, endPoint y: 220, distance: 211.4
click at [674, 224] on div at bounding box center [720, 187] width 262 height 252
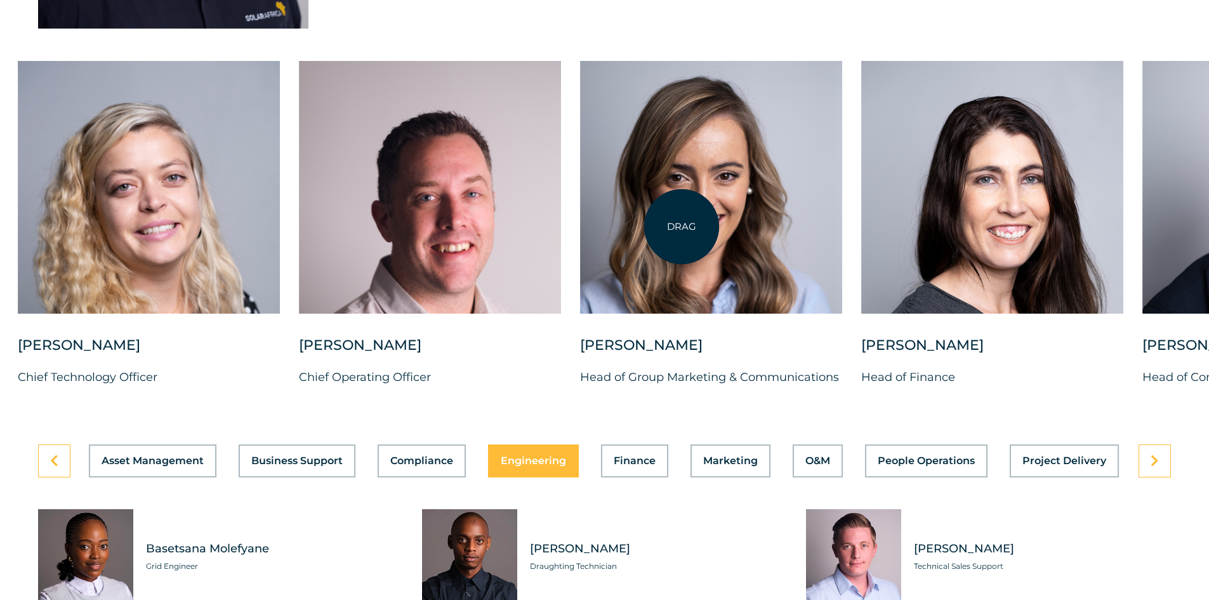
drag, startPoint x: 506, startPoint y: 212, endPoint x: 721, endPoint y: 229, distance: 215.7
click at [721, 229] on div at bounding box center [711, 187] width 262 height 252
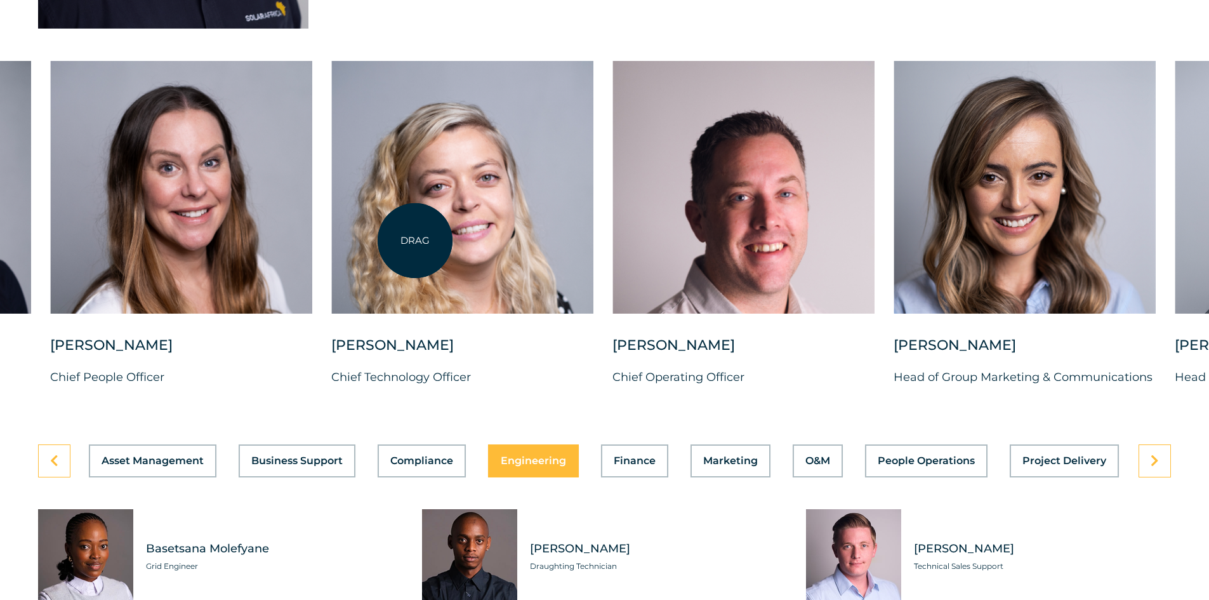
drag, startPoint x: 410, startPoint y: 240, endPoint x: 633, endPoint y: 257, distance: 223.9
click at [593, 257] on div at bounding box center [462, 187] width 262 height 252
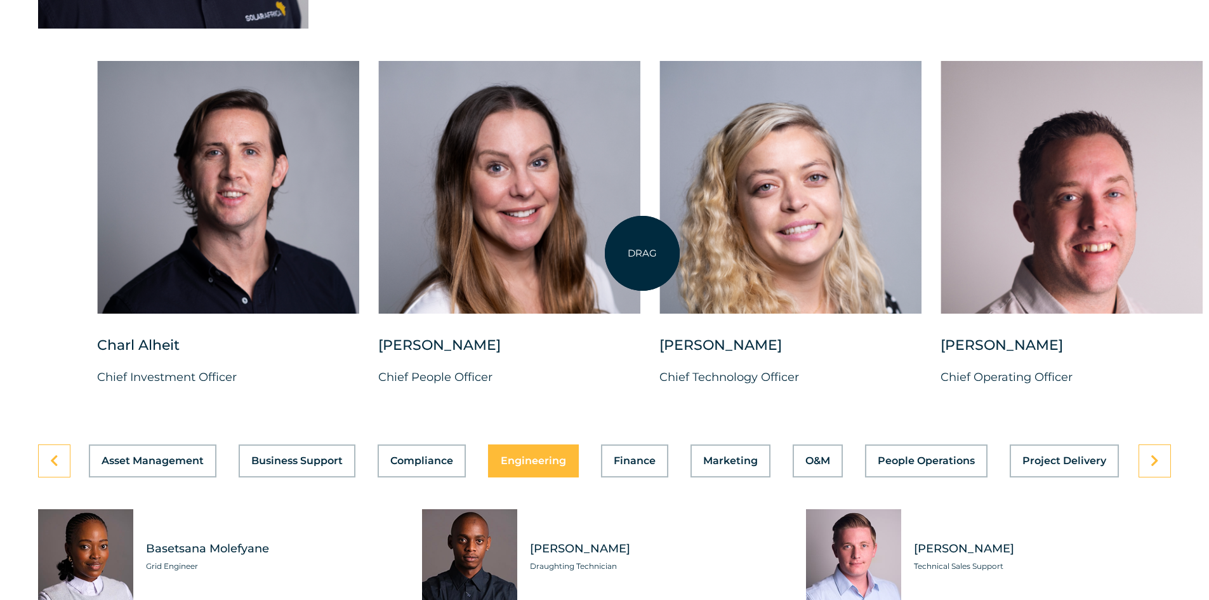
drag, startPoint x: 414, startPoint y: 244, endPoint x: 632, endPoint y: 253, distance: 218.4
click at [648, 253] on div "[PERSON_NAME] Chief Investment Officer [PERSON_NAME] Chief People Officer [PERS…" at bounding box center [1221, 234] width 2350 height 346
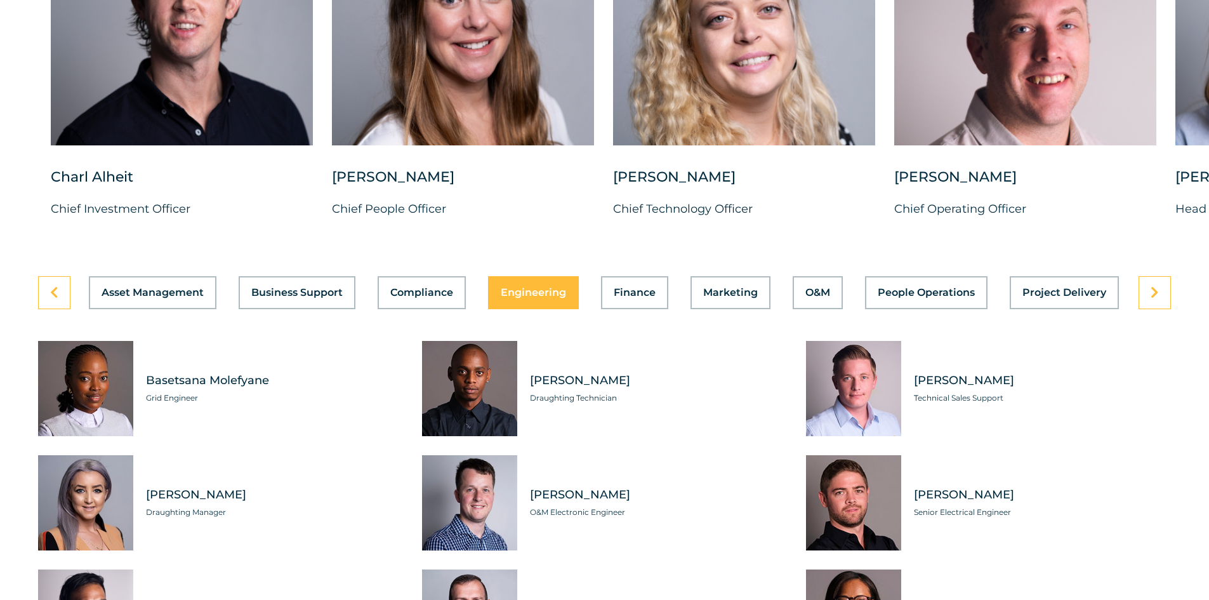
scroll to position [3442, 0]
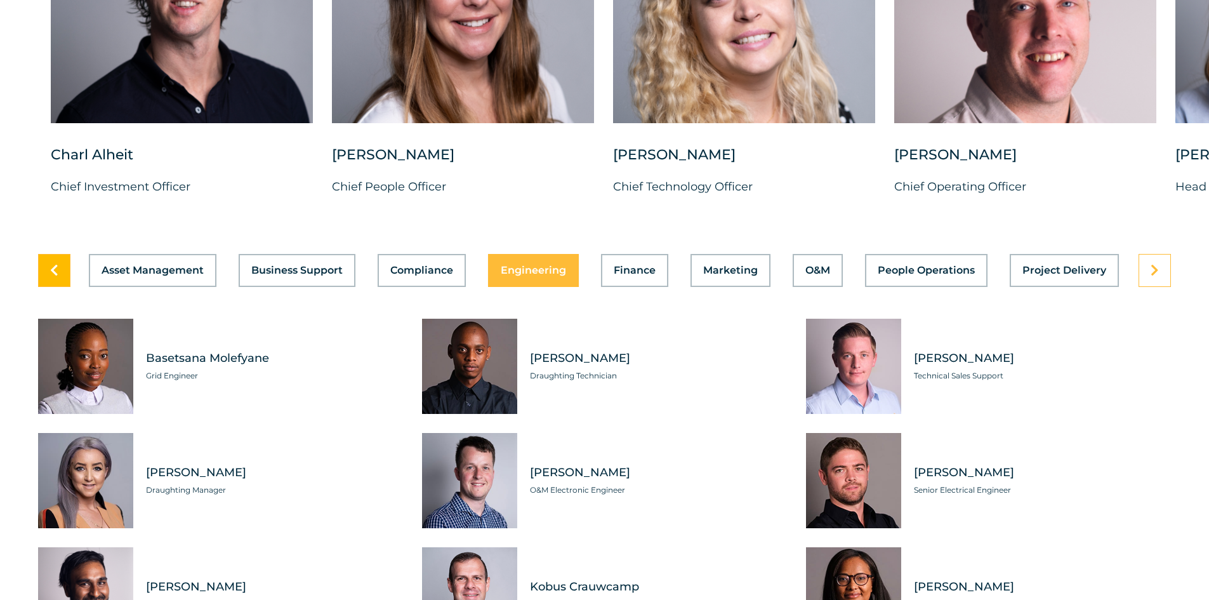
click at [48, 267] on link at bounding box center [54, 270] width 32 height 33
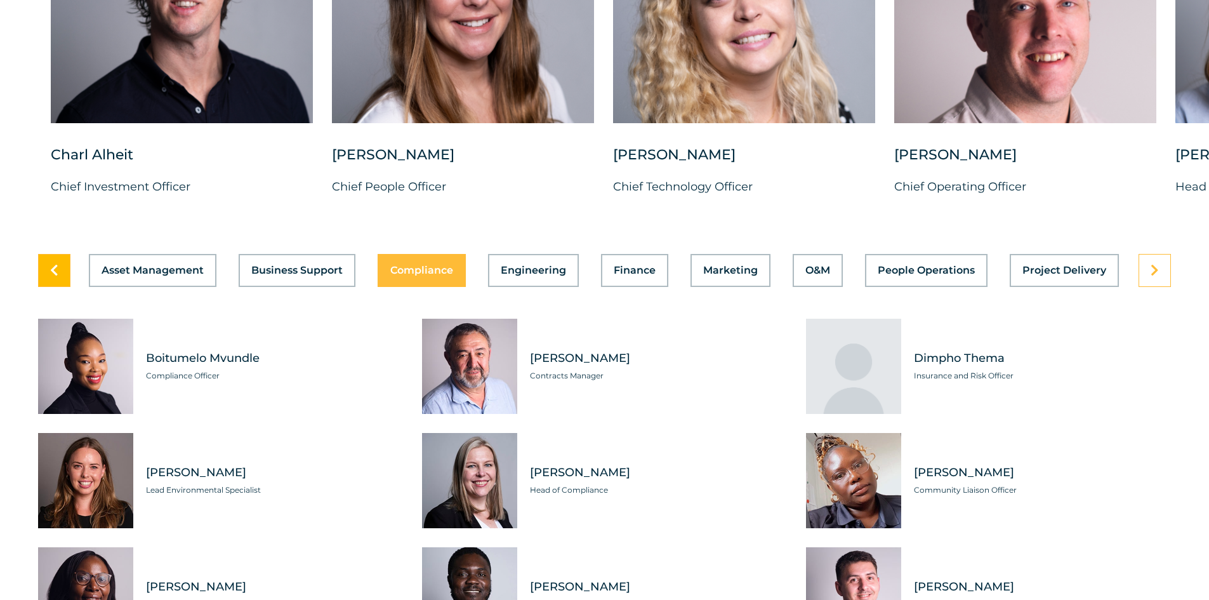
click at [48, 267] on link at bounding box center [54, 270] width 32 height 33
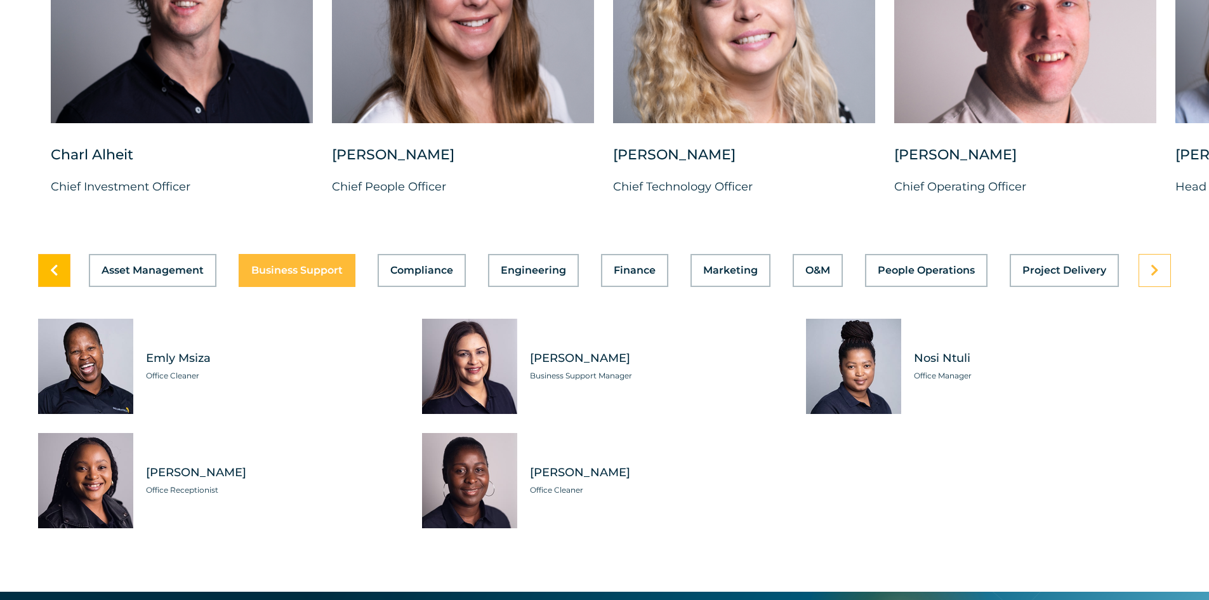
click at [48, 267] on link at bounding box center [54, 270] width 32 height 33
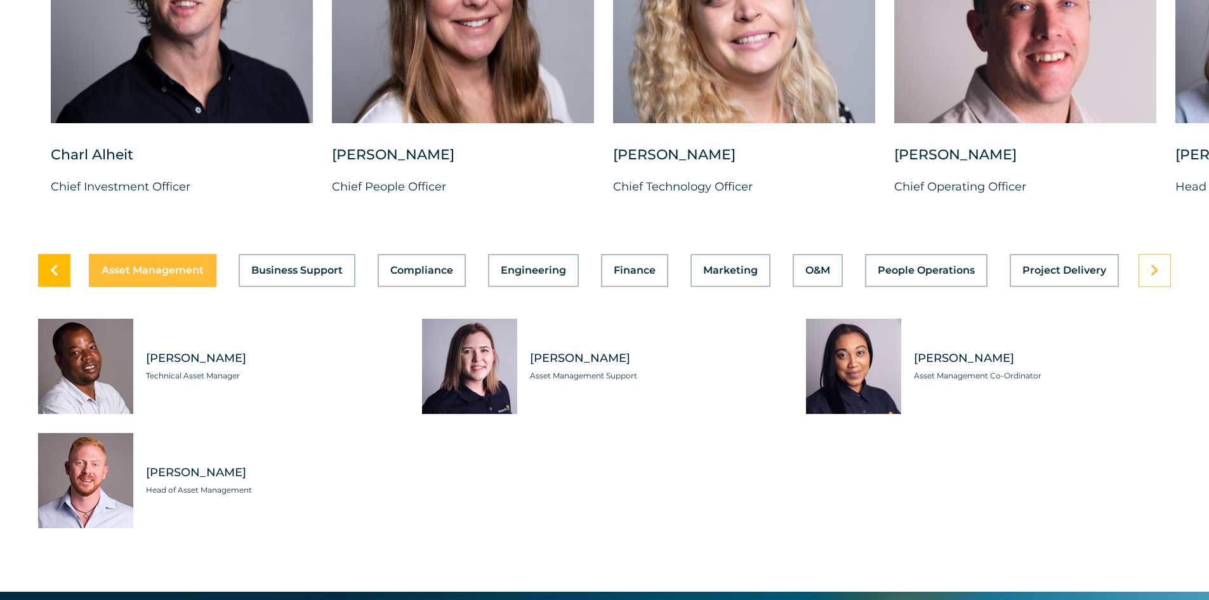
click at [48, 267] on link at bounding box center [54, 270] width 32 height 33
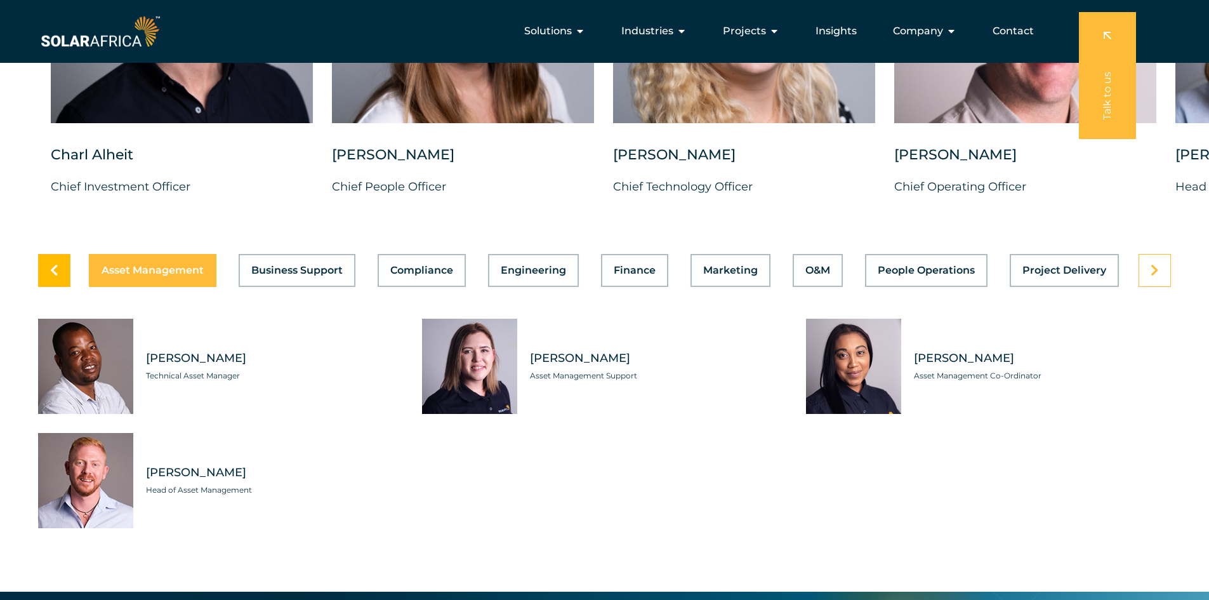
click at [58, 263] on link at bounding box center [54, 270] width 32 height 33
click at [1158, 265] on link at bounding box center [1154, 270] width 32 height 33
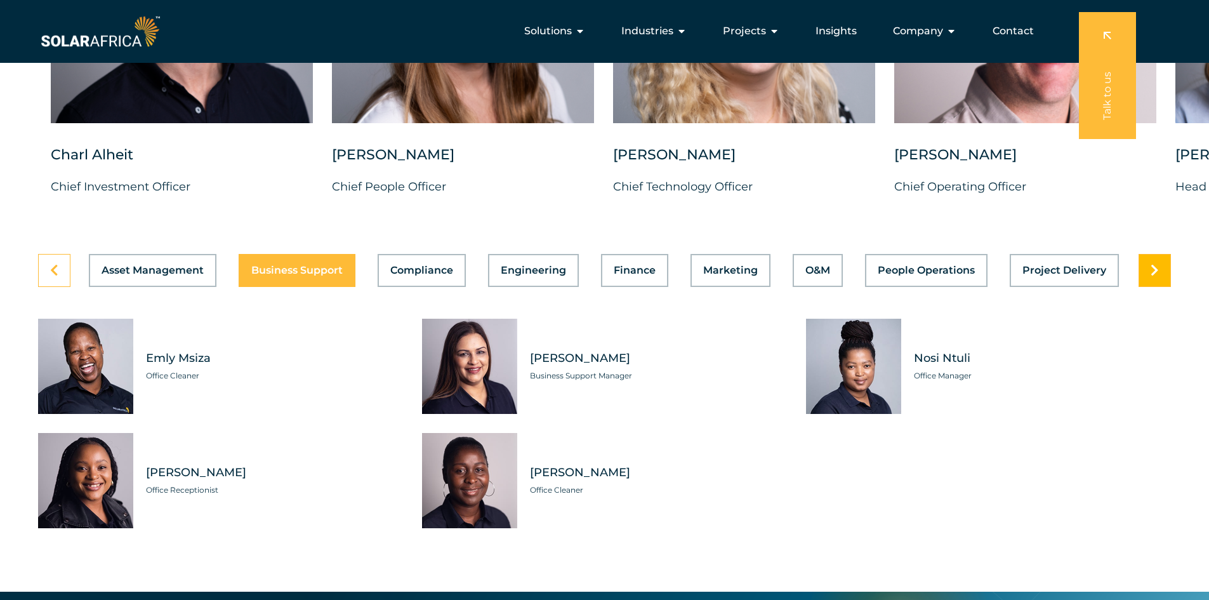
click at [1158, 265] on link at bounding box center [1154, 270] width 32 height 33
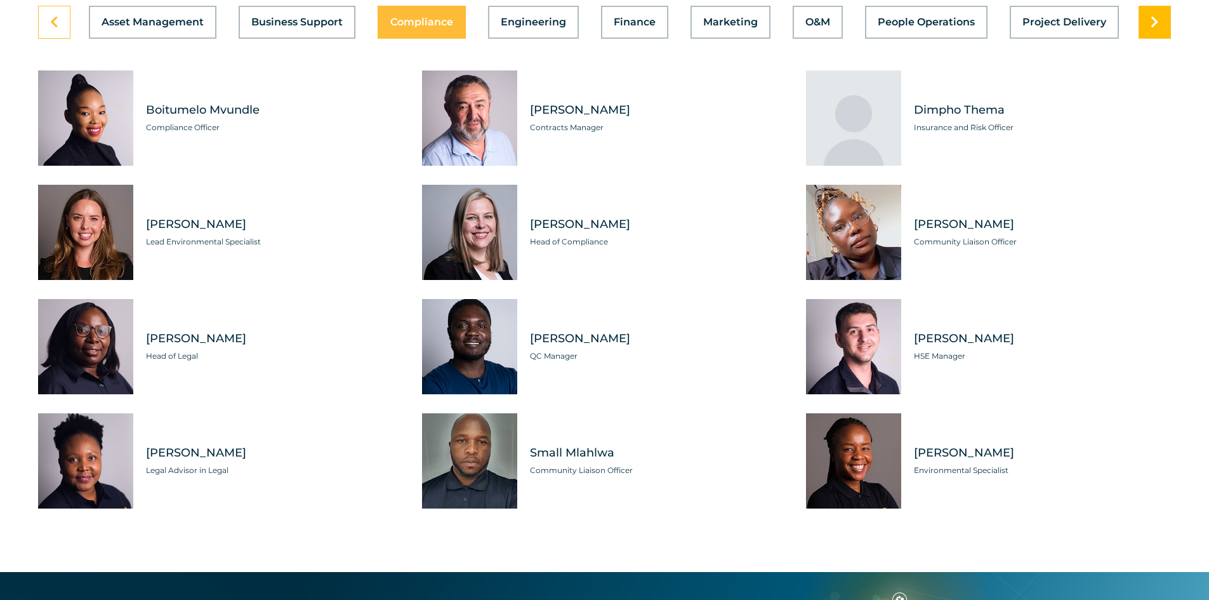
scroll to position [3506, 0]
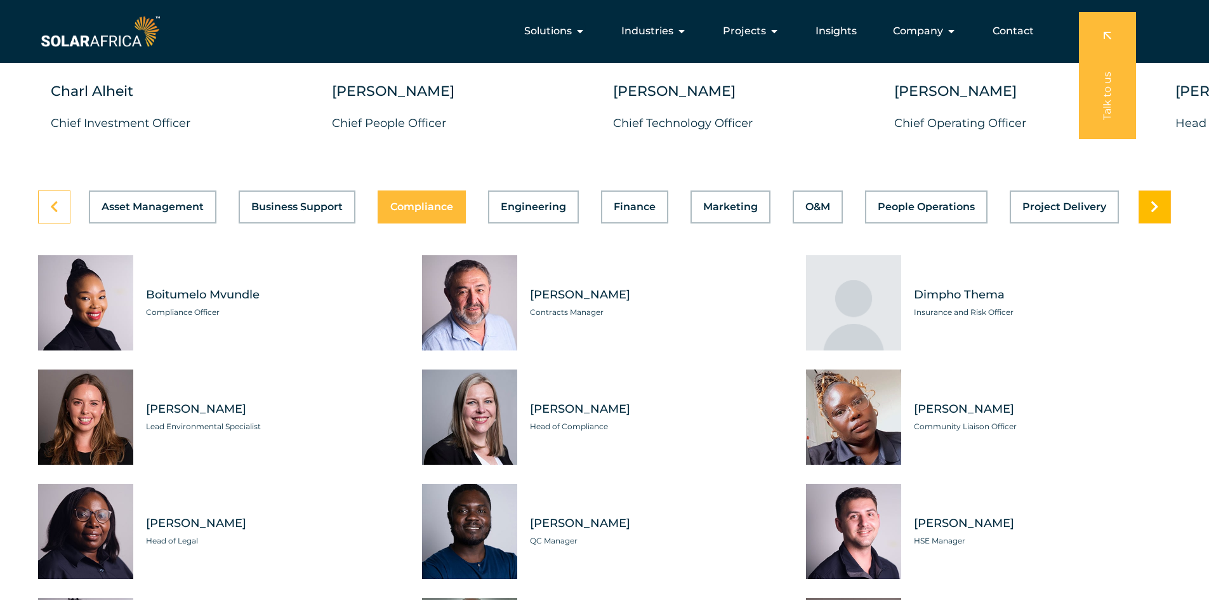
click at [1162, 205] on link at bounding box center [1154, 206] width 32 height 33
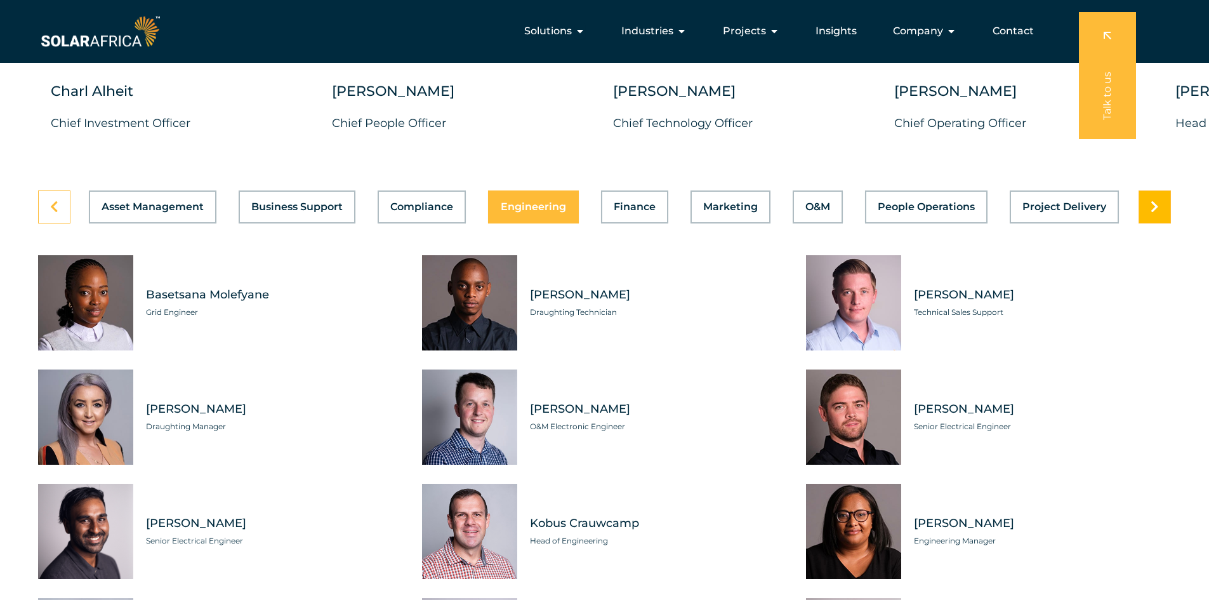
click at [1162, 205] on link at bounding box center [1154, 206] width 32 height 33
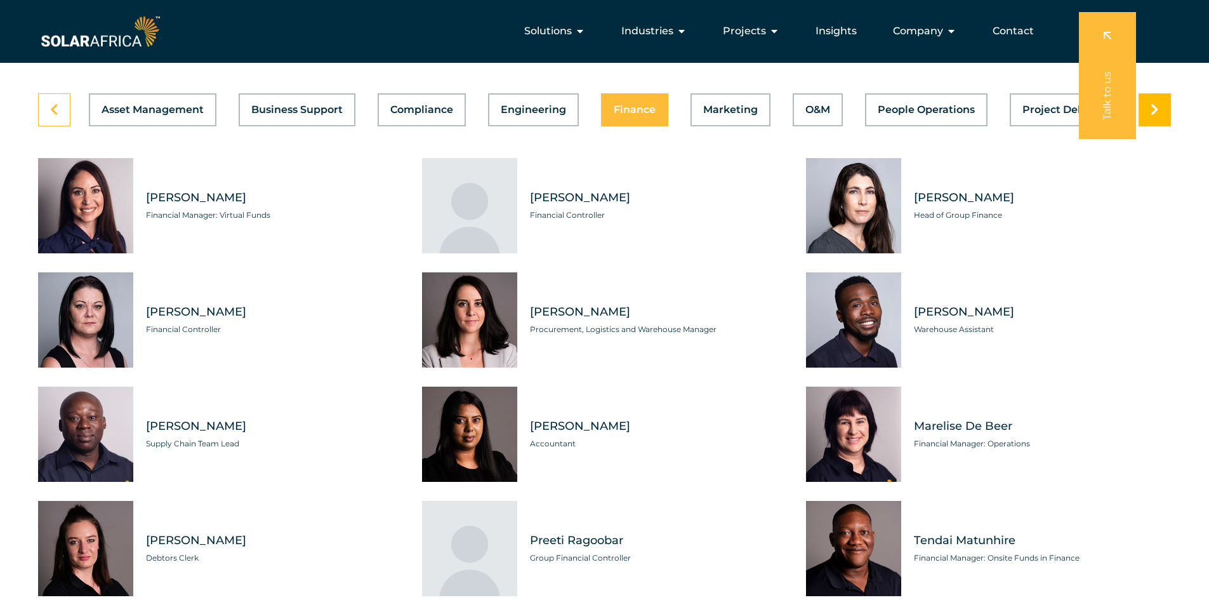
scroll to position [3569, 0]
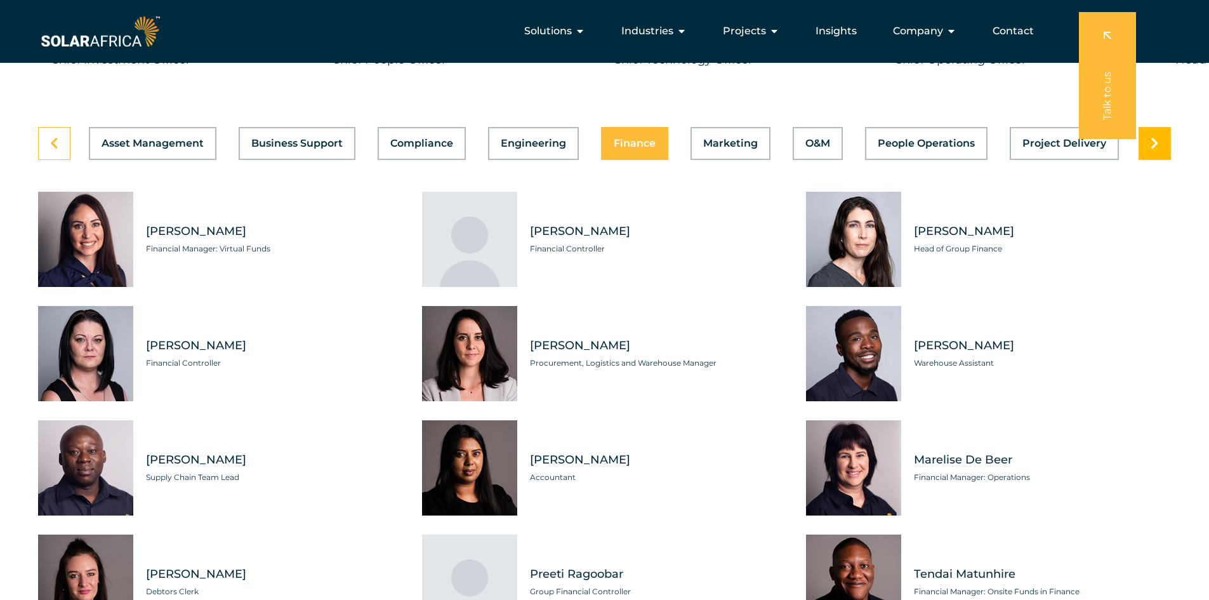
click at [1165, 134] on link at bounding box center [1154, 143] width 32 height 33
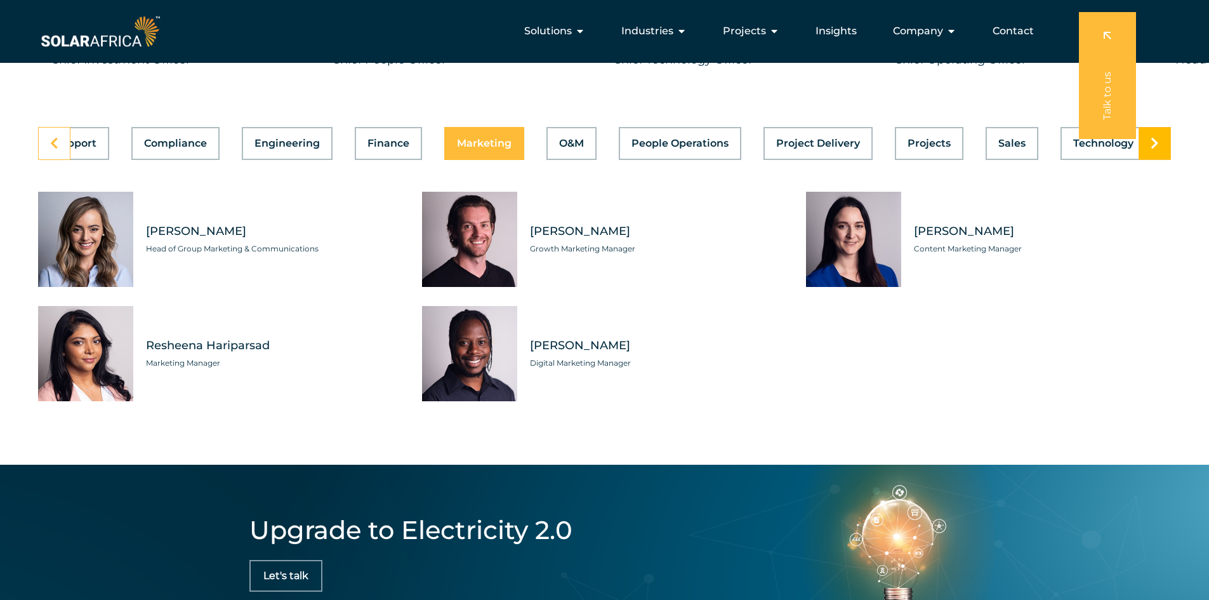
scroll to position [0, 270]
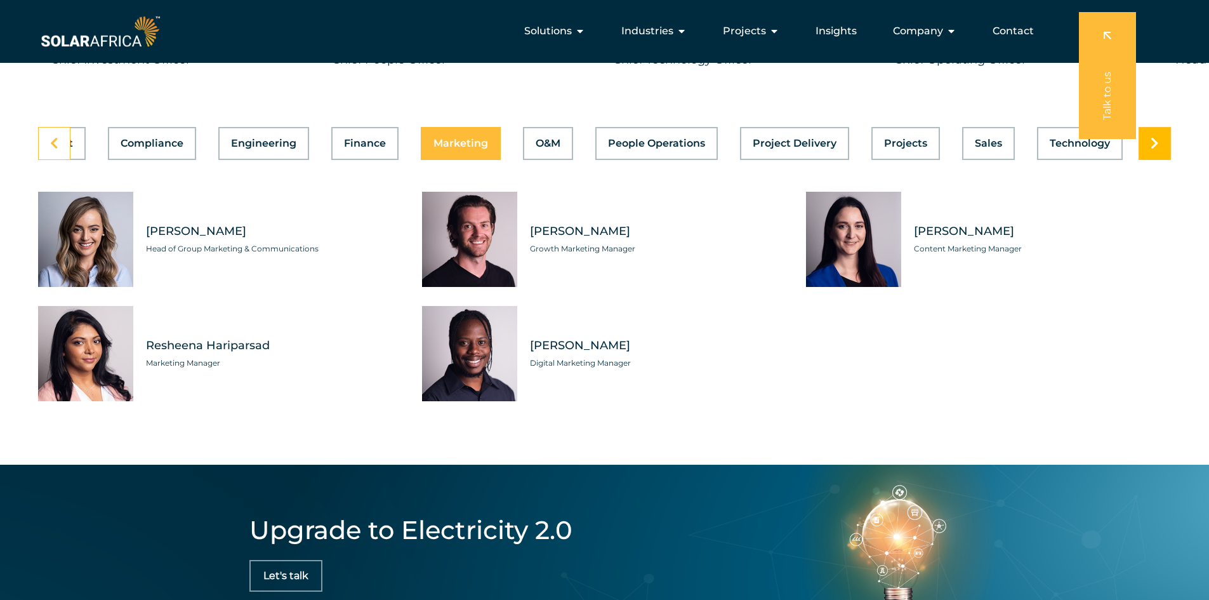
click at [1162, 138] on link at bounding box center [1154, 143] width 32 height 33
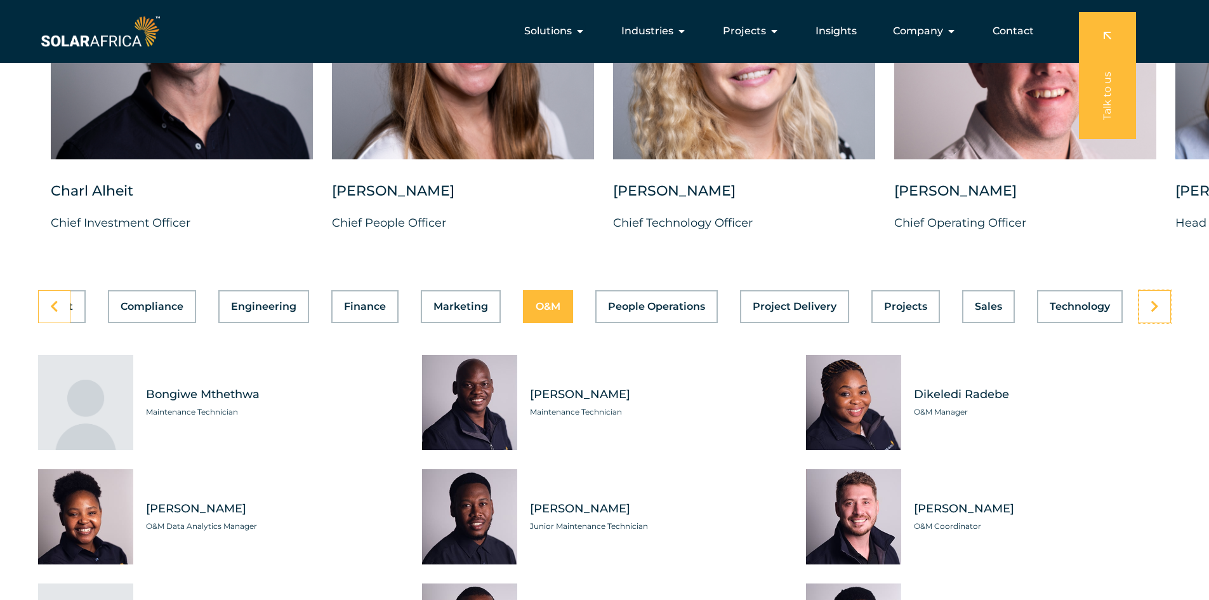
scroll to position [3379, 0]
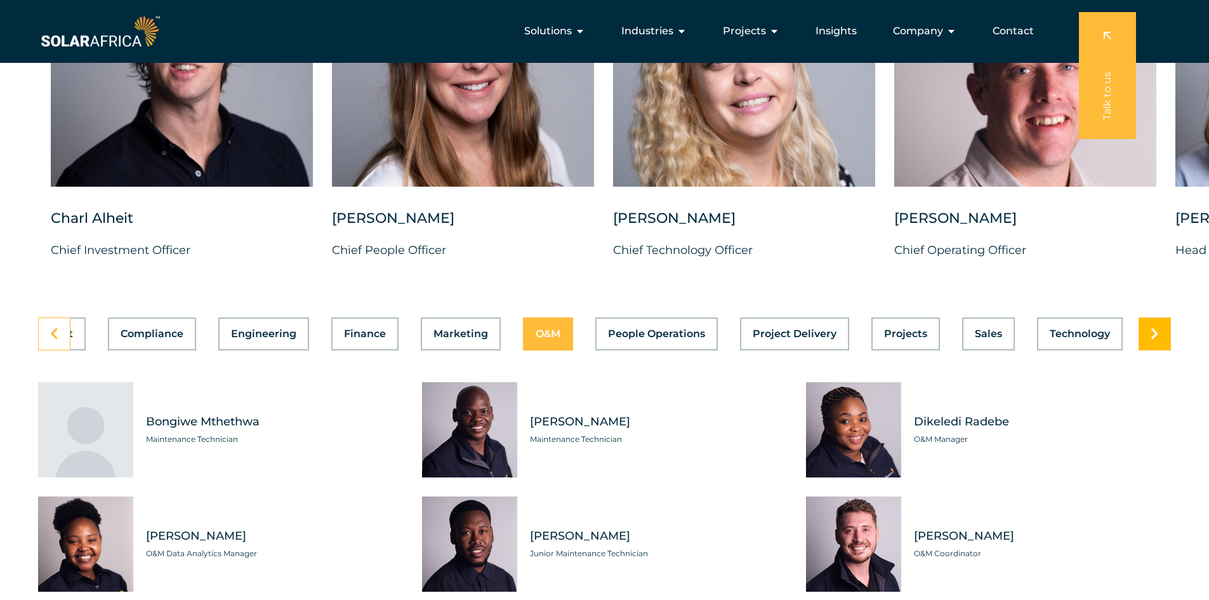
click at [1154, 327] on icon at bounding box center [1154, 333] width 8 height 13
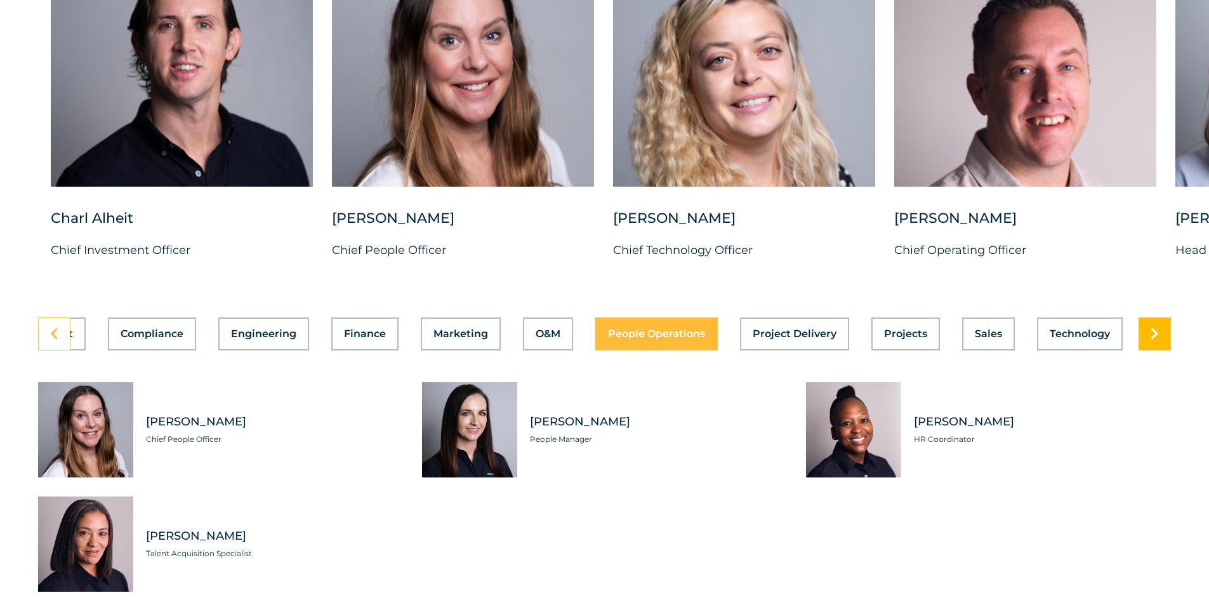
scroll to position [3442, 0]
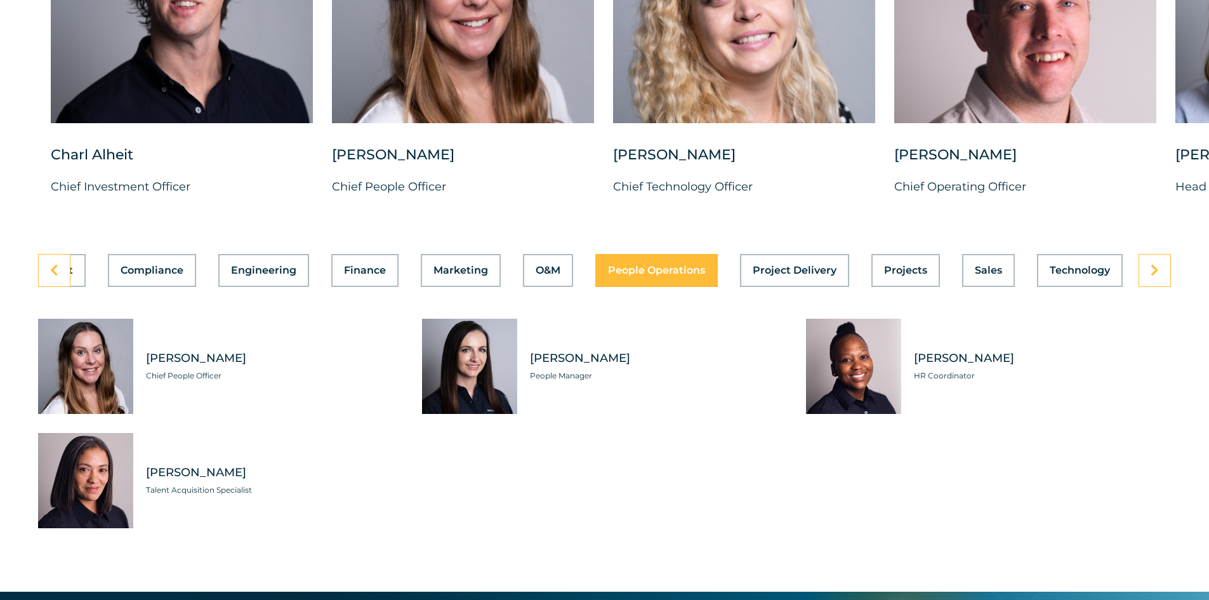
click at [112, 463] on div "Tabs. Open items with Enter or Space, close with Escape and navigate using the …" at bounding box center [85, 480] width 95 height 95
click at [171, 464] on span "[PERSON_NAME]" at bounding box center [274, 472] width 257 height 16
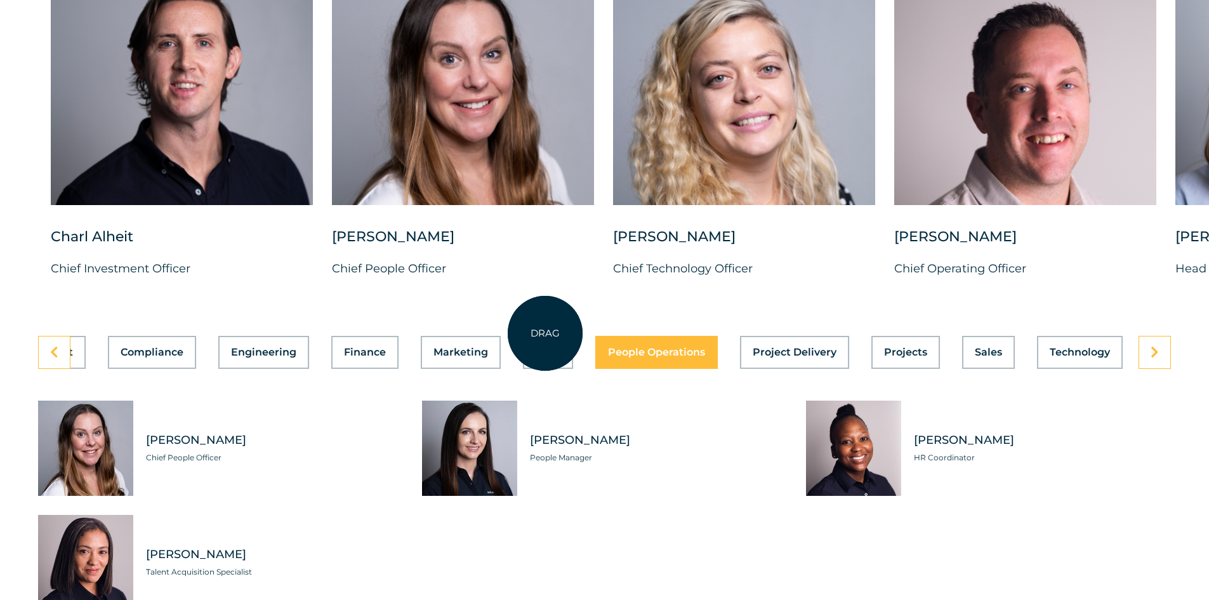
scroll to position [3379, 0]
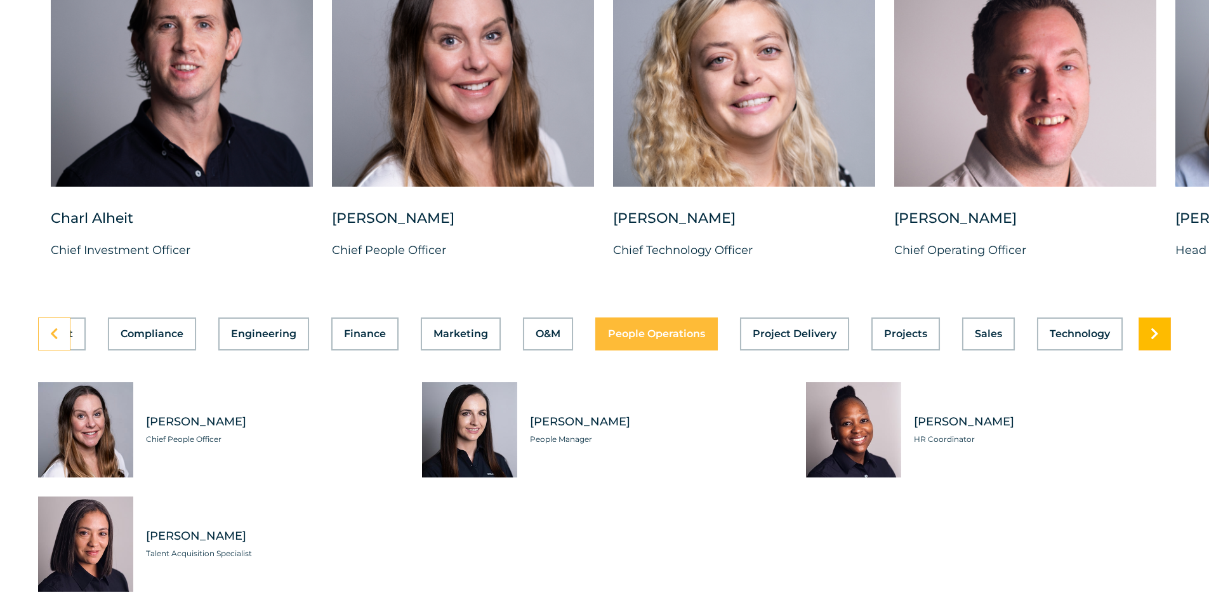
click at [1164, 318] on link at bounding box center [1154, 333] width 32 height 33
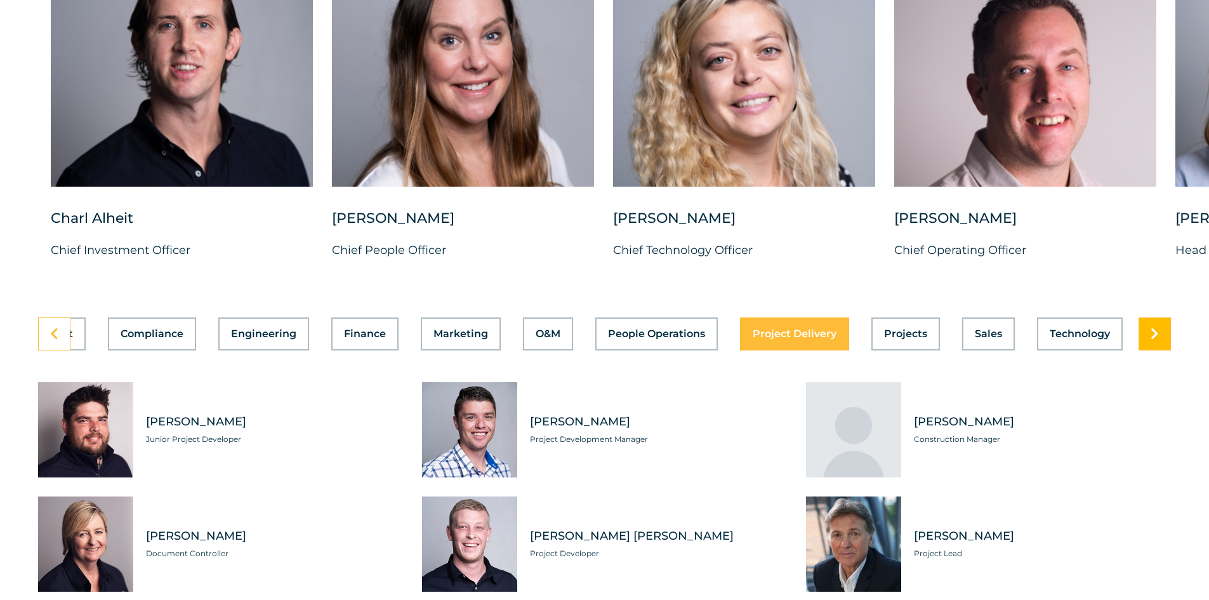
click at [1164, 318] on link at bounding box center [1154, 333] width 32 height 33
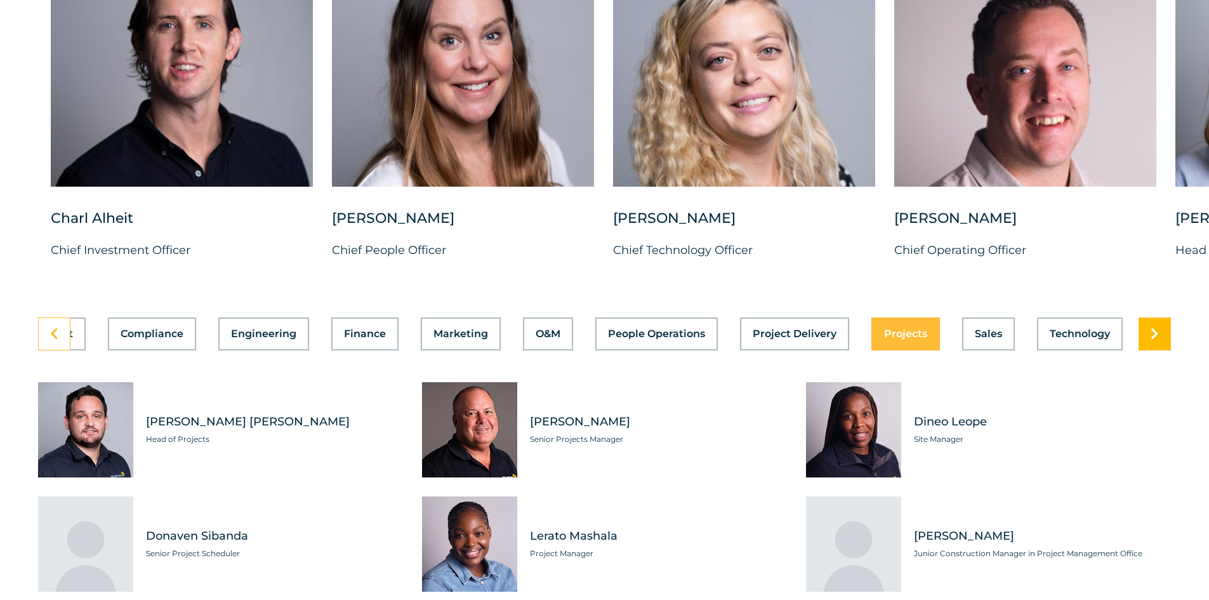
scroll to position [0, 270]
click at [56, 331] on icon at bounding box center [54, 333] width 8 height 13
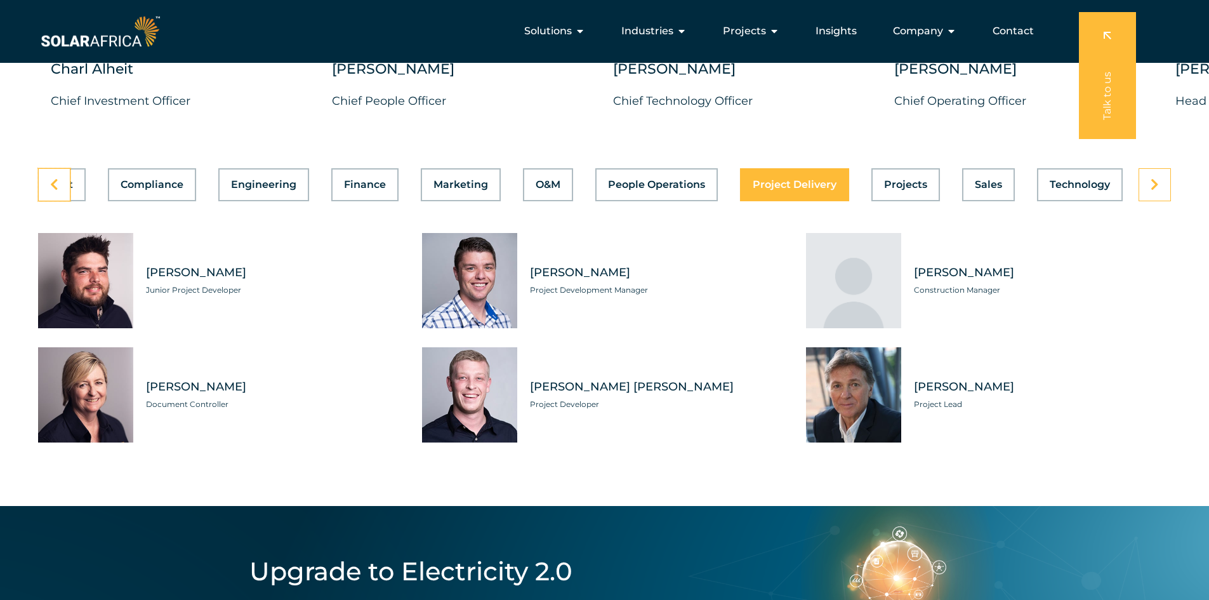
scroll to position [3506, 0]
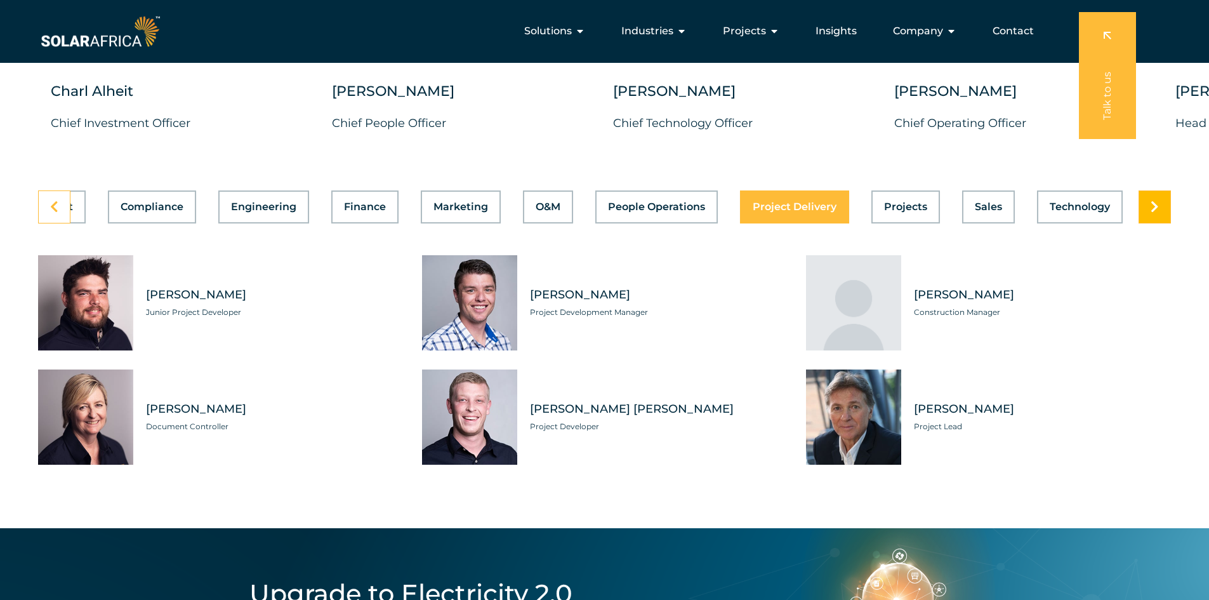
click at [1162, 199] on link at bounding box center [1154, 206] width 32 height 33
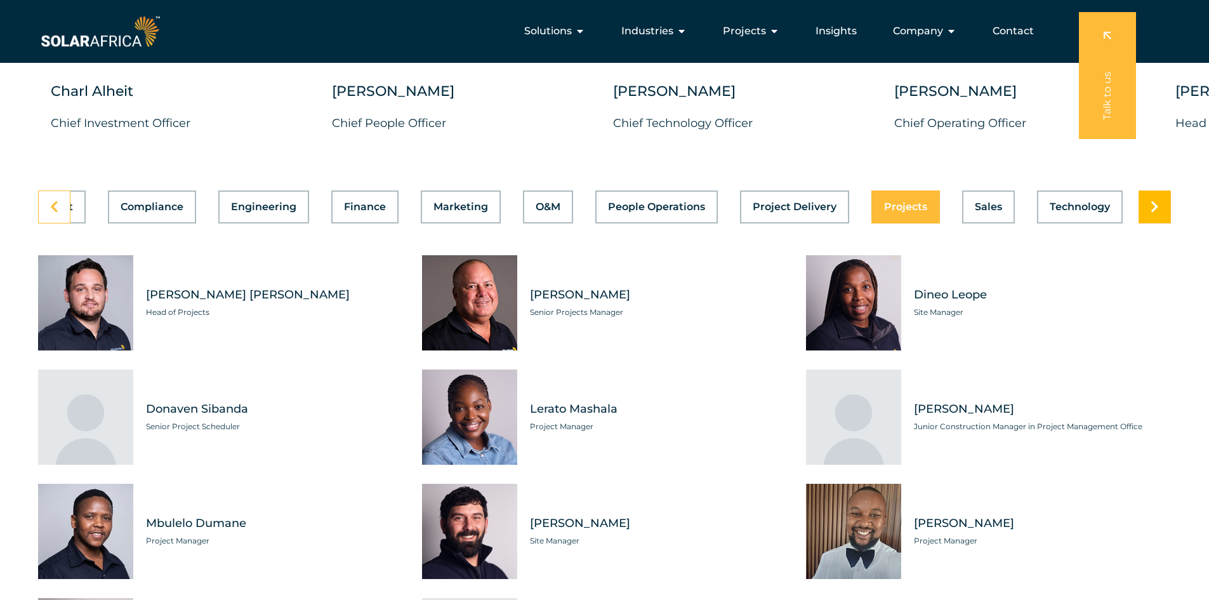
scroll to position [0, 270]
click at [1162, 199] on link at bounding box center [1154, 206] width 32 height 33
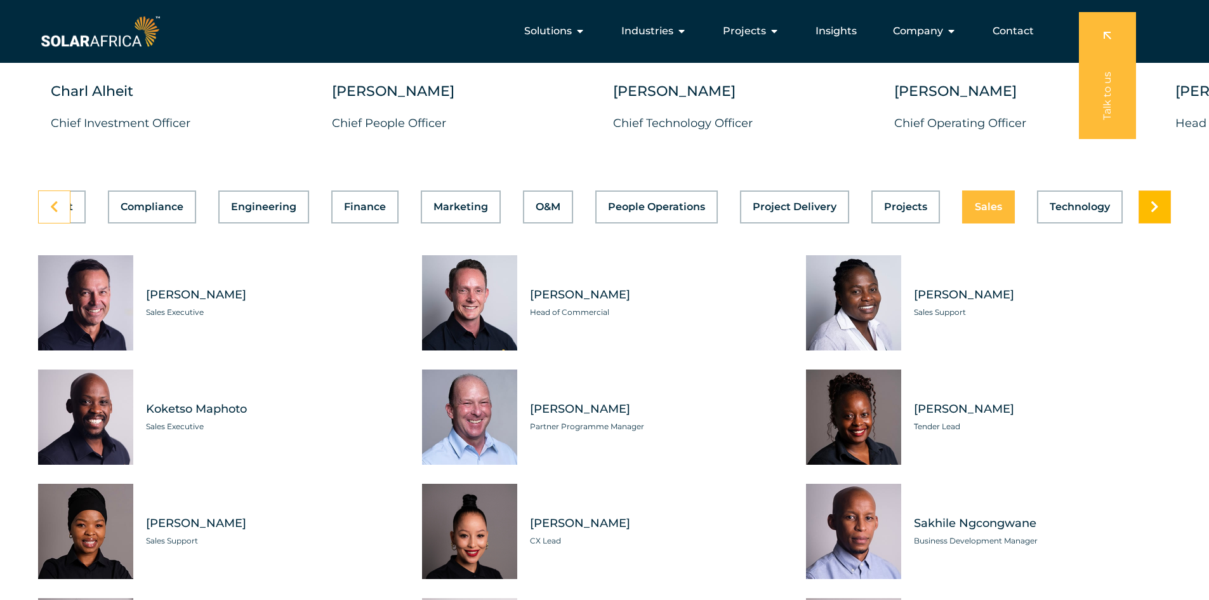
click at [1162, 199] on link at bounding box center [1154, 206] width 32 height 33
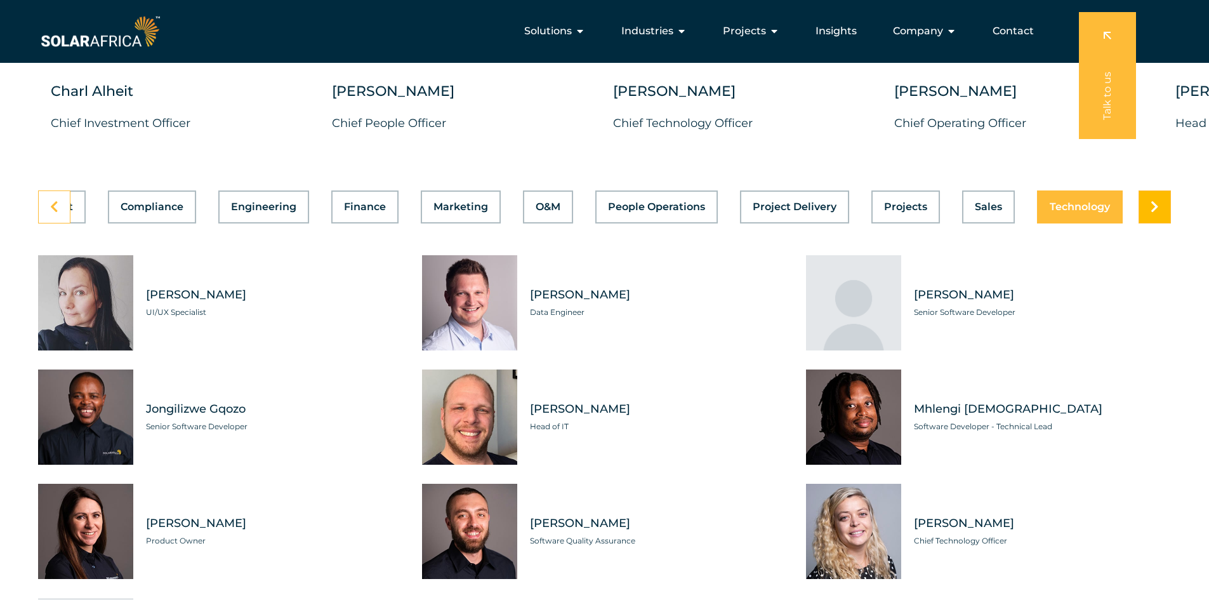
click at [1162, 199] on link at bounding box center [1154, 206] width 32 height 33
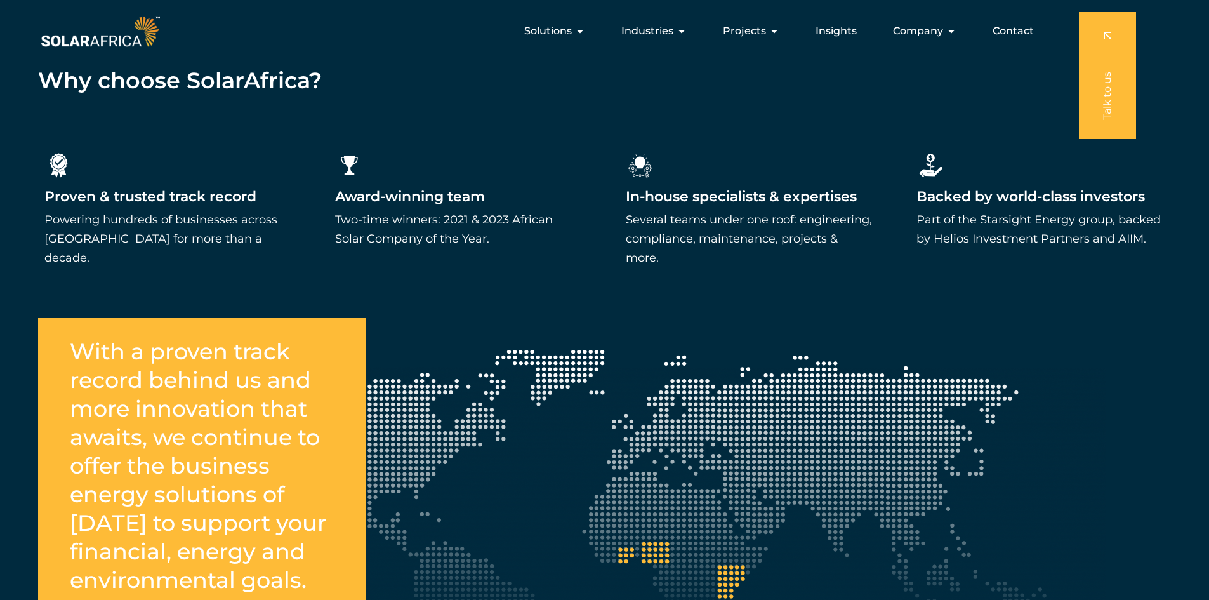
scroll to position [1920, 0]
